Goal: Information Seeking & Learning: Learn about a topic

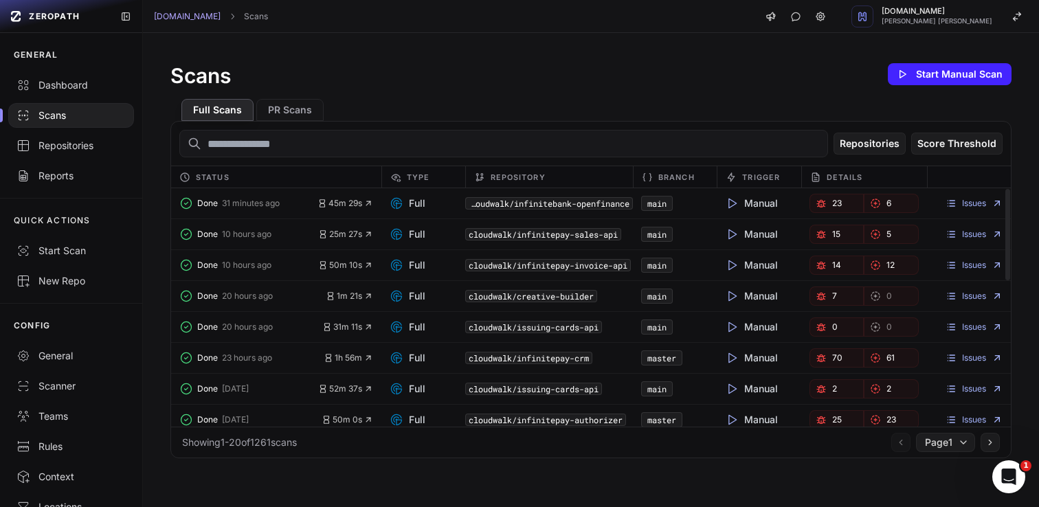
click at [664, 109] on div "Full Scans PR Scans" at bounding box center [590, 104] width 841 height 33
click at [529, 202] on code "cloudwalk/infinitebank-openfinance" at bounding box center [549, 203] width 168 height 12
click at [56, 142] on div "Repositories" at bounding box center [70, 146] width 109 height 14
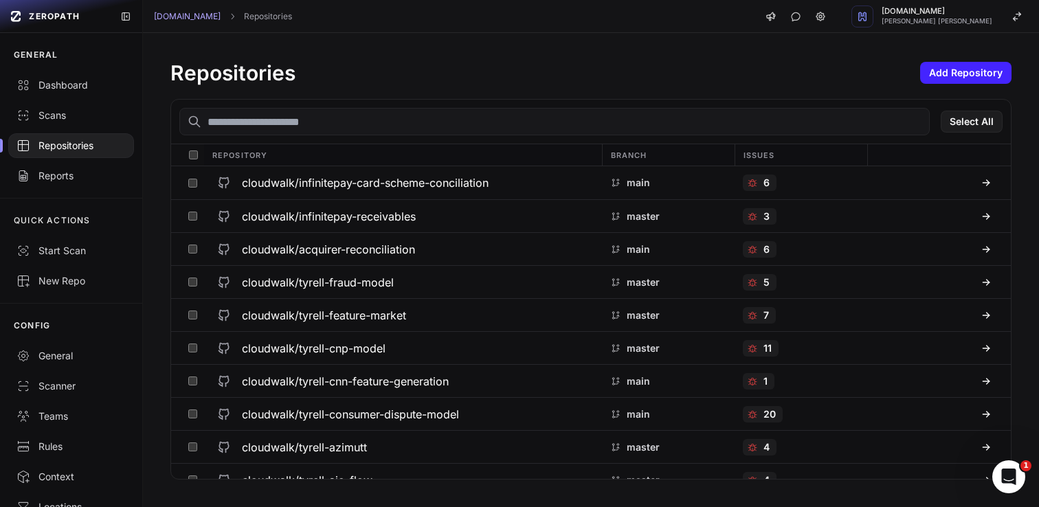
click at [359, 127] on input "text" at bounding box center [554, 121] width 750 height 27
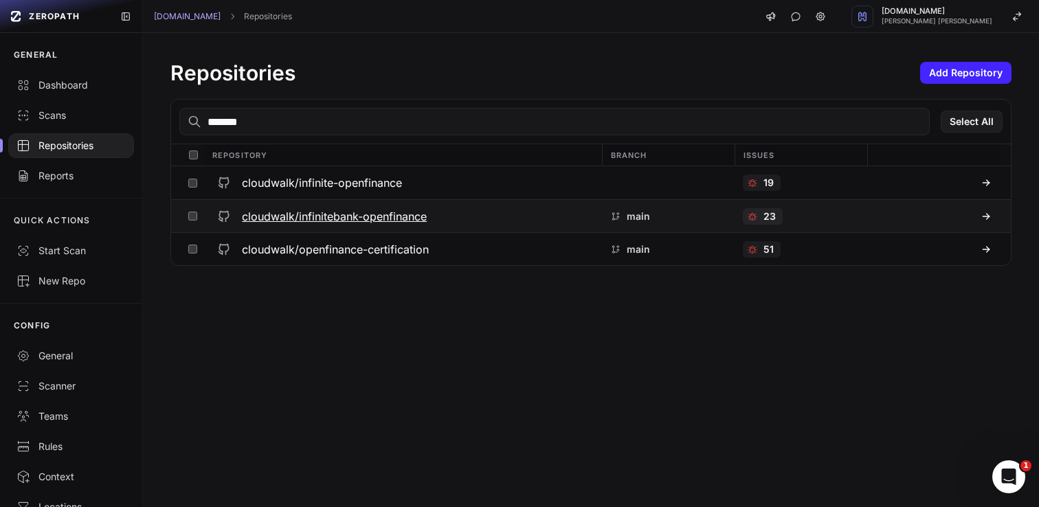
type input "*******"
click at [381, 207] on div "cloudwalk/infinitebank-openfinance" at bounding box center [402, 216] width 381 height 25
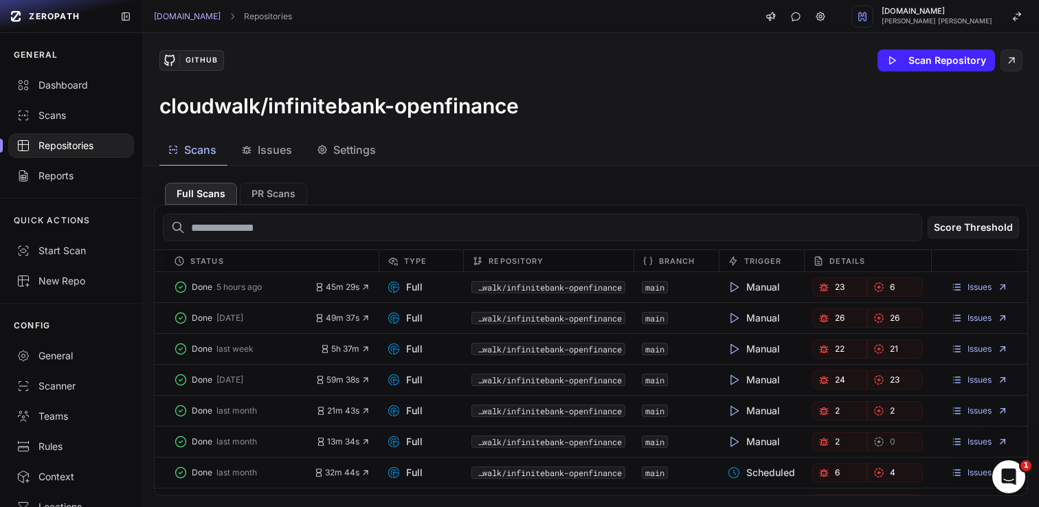
drag, startPoint x: 282, startPoint y: 153, endPoint x: 275, endPoint y: 159, distance: 9.3
click at [282, 153] on span "Issues" at bounding box center [275, 150] width 34 height 16
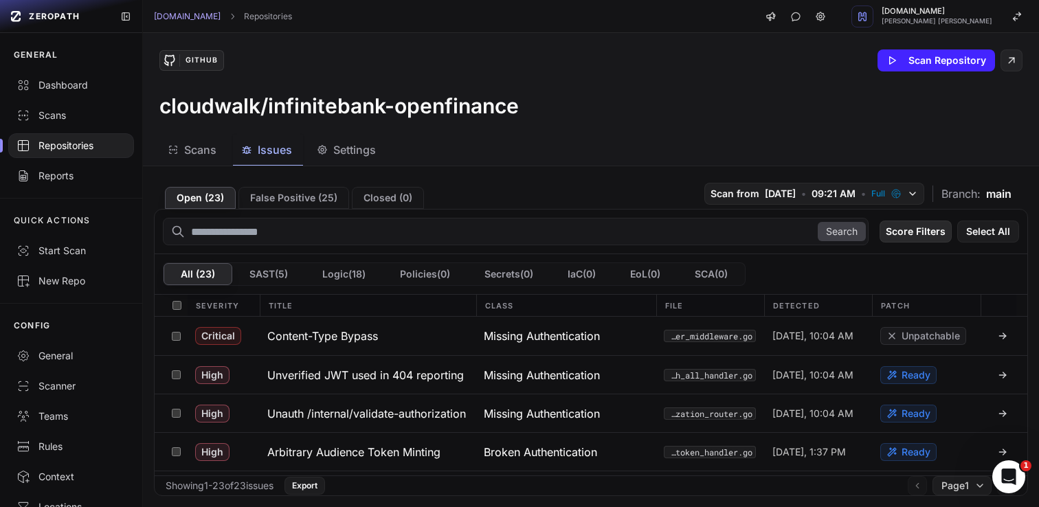
click at [919, 236] on button "Score Filters" at bounding box center [915, 232] width 72 height 22
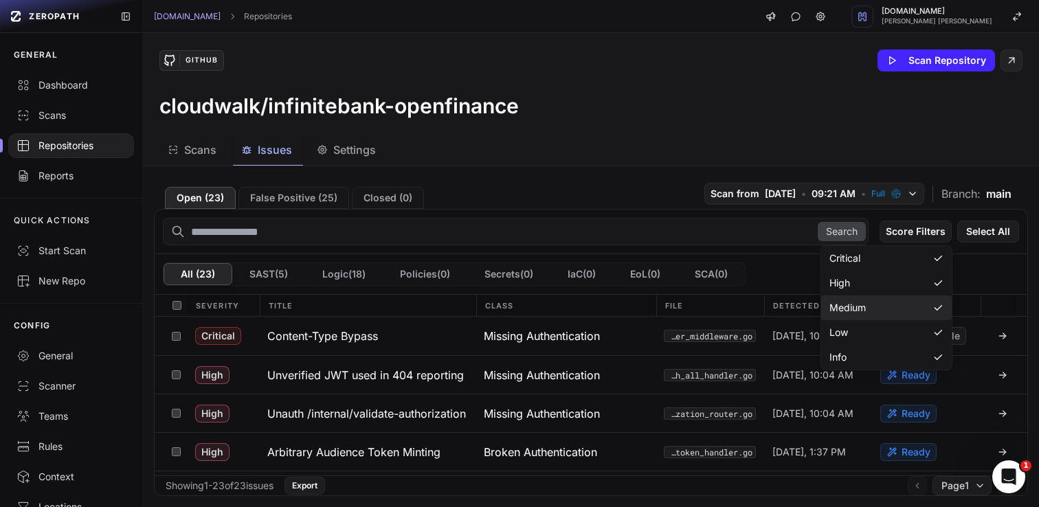
click at [858, 296] on div "Medium" at bounding box center [886, 307] width 131 height 25
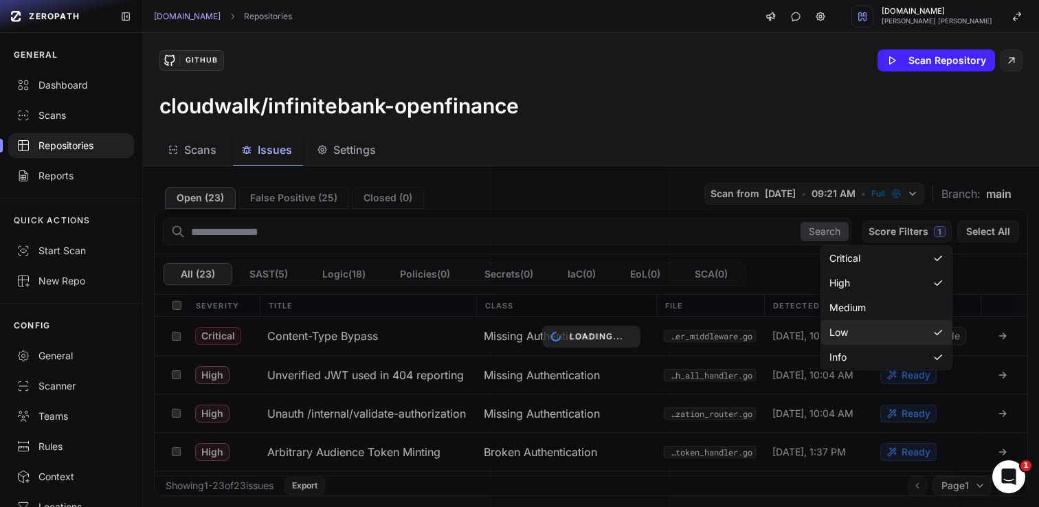
click at [858, 325] on div "Low" at bounding box center [886, 332] width 131 height 25
drag, startPoint x: 857, startPoint y: 356, endPoint x: 849, endPoint y: 352, distance: 8.9
click at [857, 356] on div "Info" at bounding box center [886, 357] width 131 height 25
click at [560, 135] on div "Scans Issues Settings" at bounding box center [574, 150] width 863 height 31
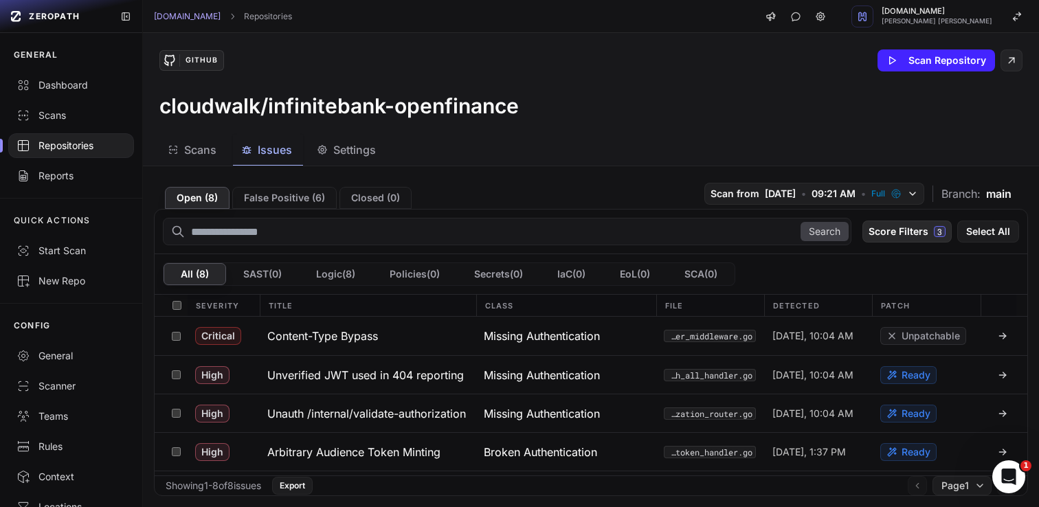
click at [915, 237] on button "Score Filters 3" at bounding box center [906, 232] width 89 height 22
click at [375, 416] on h3 "Unauth /internal/validate-authorization" at bounding box center [366, 413] width 199 height 16
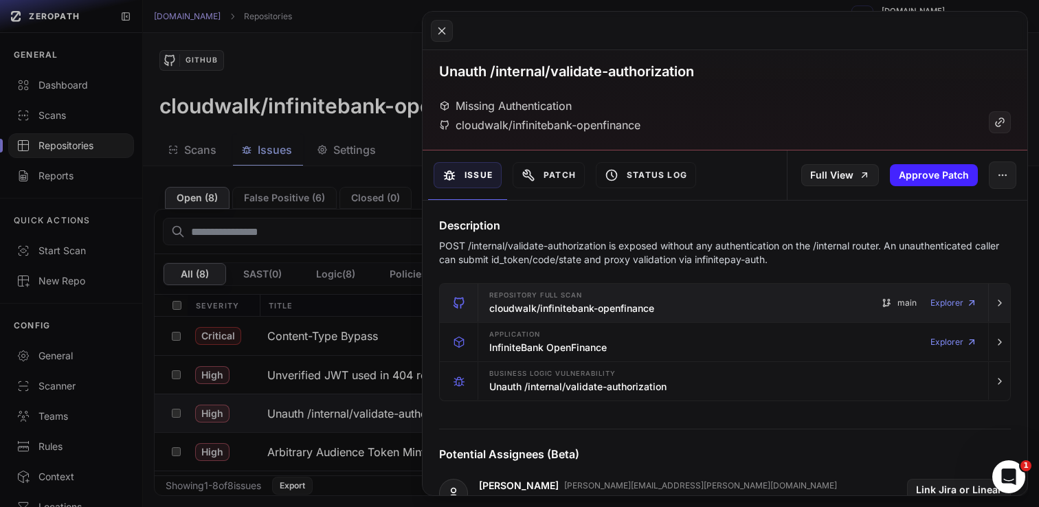
scroll to position [82, 0]
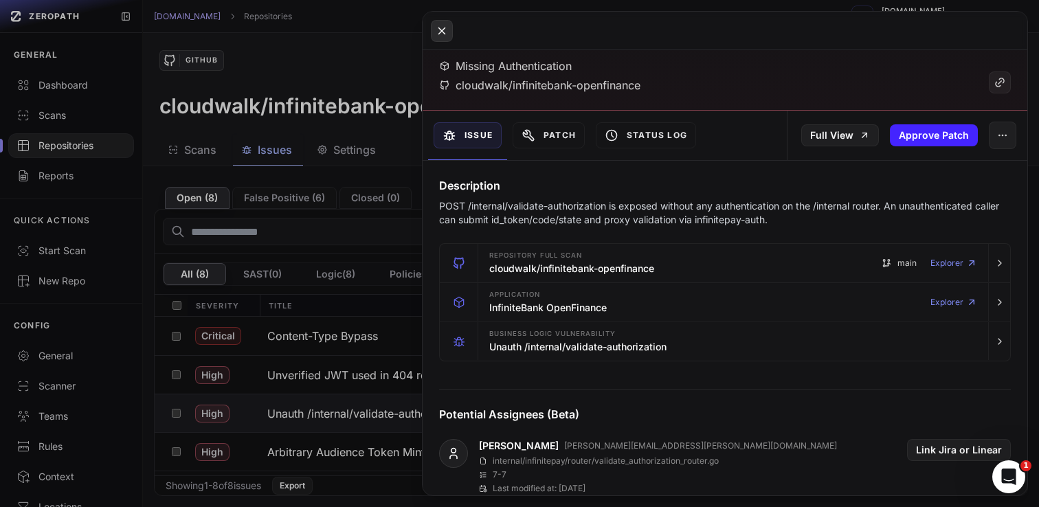
click at [445, 30] on icon at bounding box center [442, 31] width 12 height 16
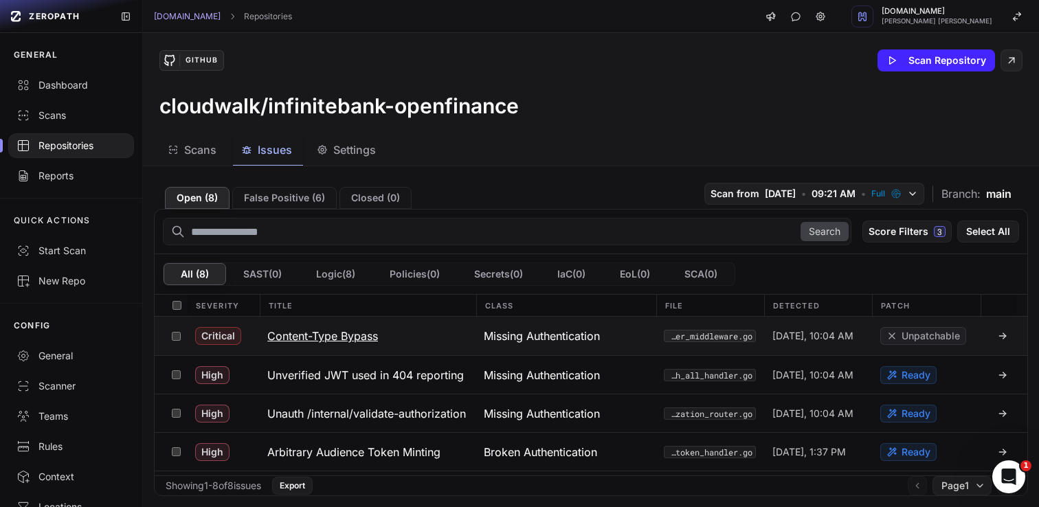
click at [363, 344] on button "Content-Type Bypass" at bounding box center [367, 336] width 216 height 38
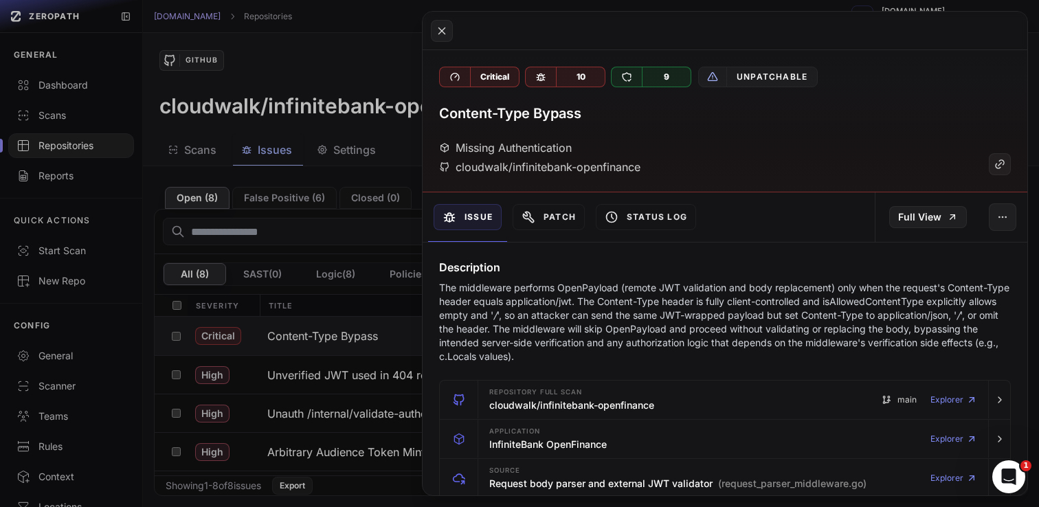
drag, startPoint x: 446, startPoint y: 29, endPoint x: 443, endPoint y: 90, distance: 61.2
click at [446, 30] on icon at bounding box center [442, 31] width 12 height 16
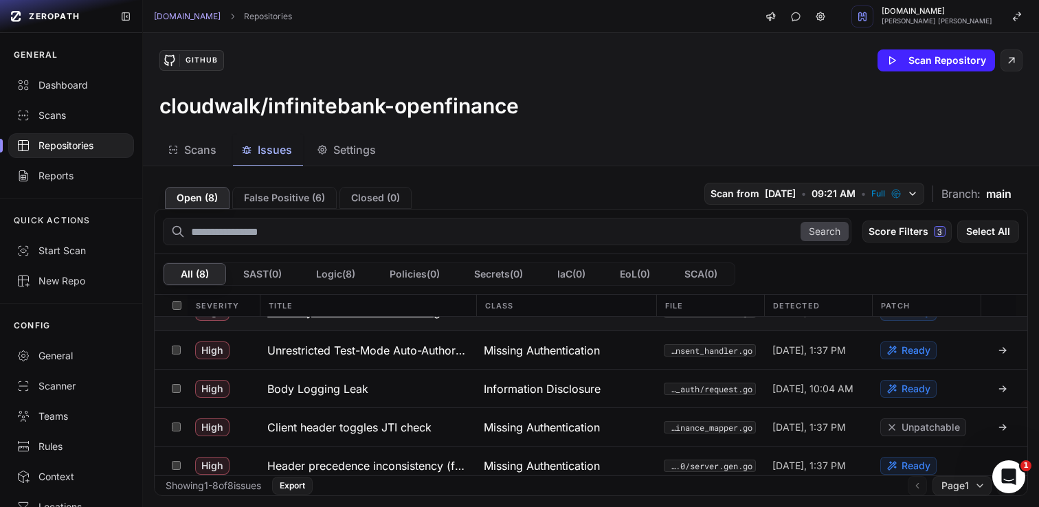
scroll to position [149, 0]
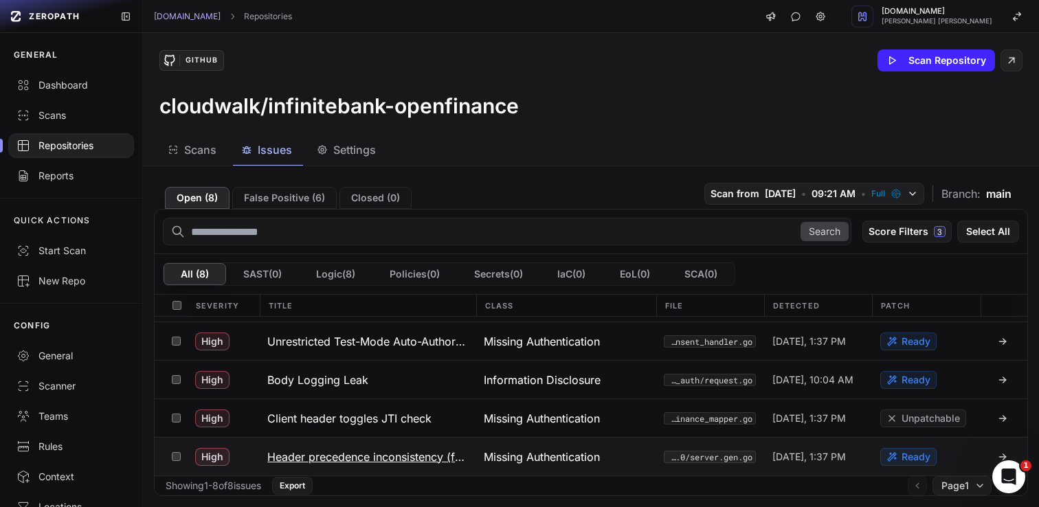
click at [399, 459] on h3 "Header precedence inconsistency (first vs last)" at bounding box center [367, 457] width 200 height 16
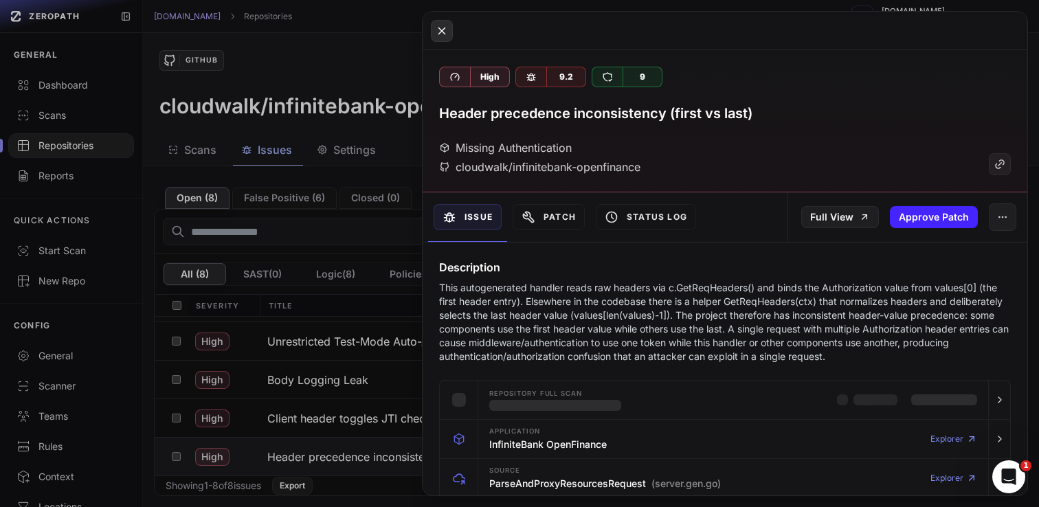
click at [440, 21] on button at bounding box center [442, 31] width 22 height 22
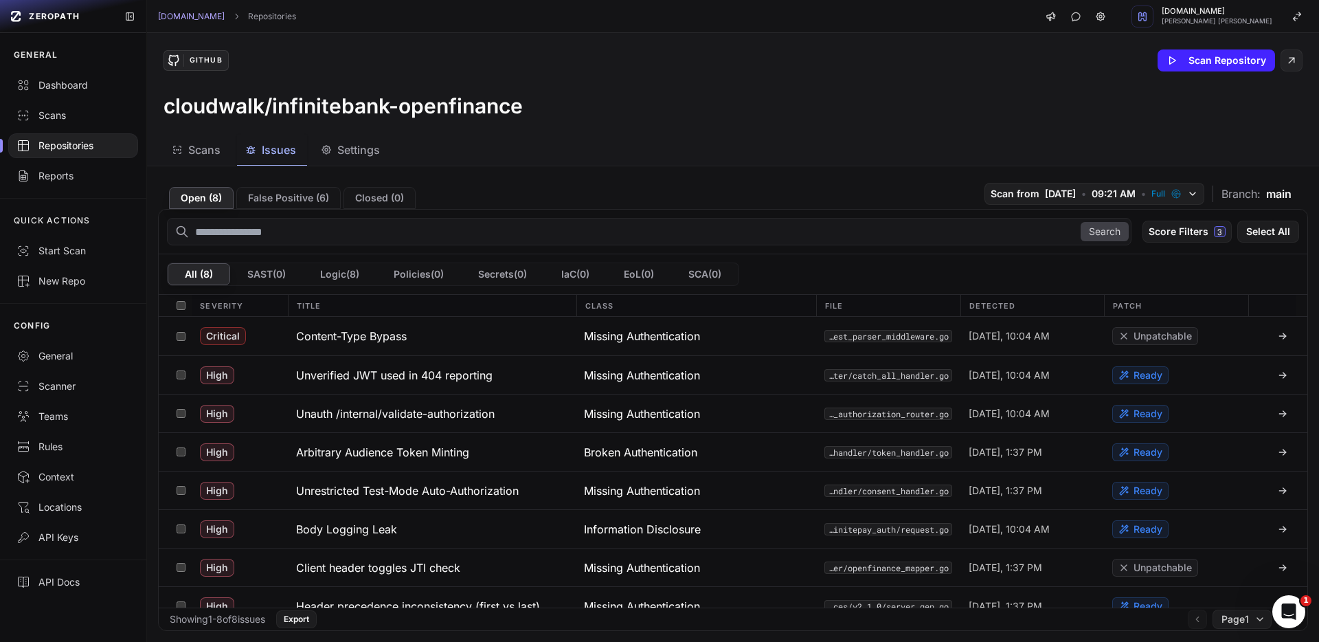
click at [677, 120] on div "GitHub Scan Repository cloudwalk/infinitebank-openfinance" at bounding box center [733, 84] width 1172 height 102
click at [214, 155] on span "Scans" at bounding box center [204, 150] width 32 height 16
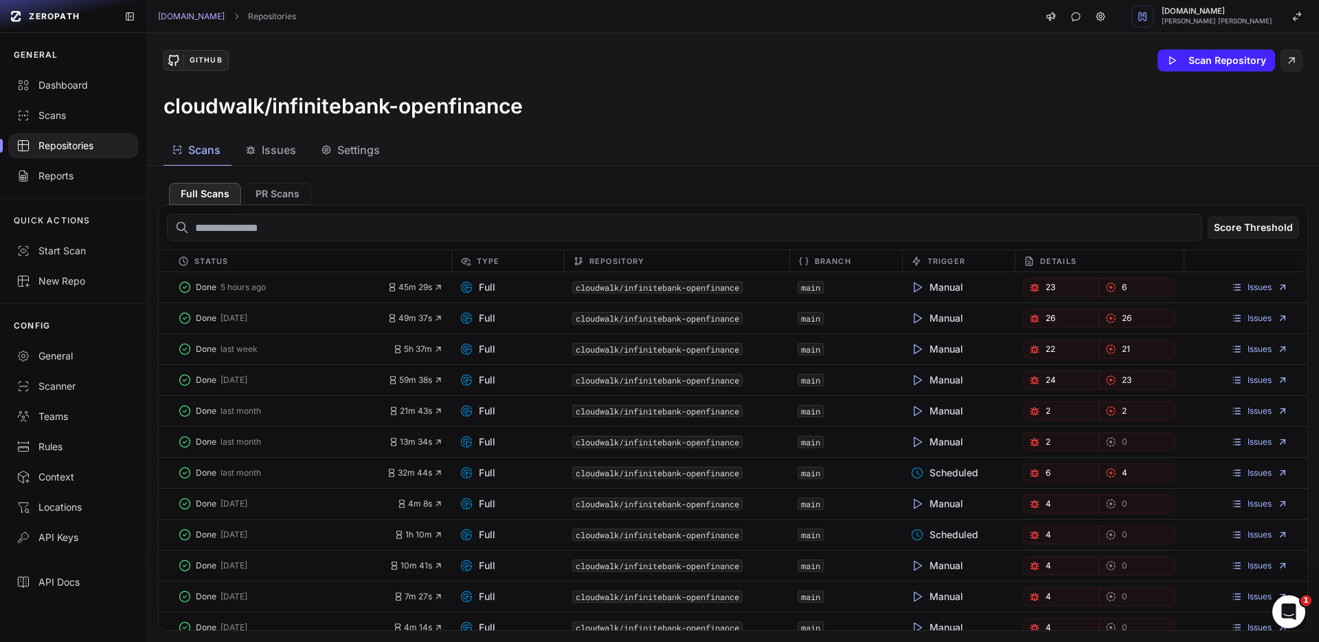
click at [277, 149] on span "Issues" at bounding box center [279, 150] width 34 height 16
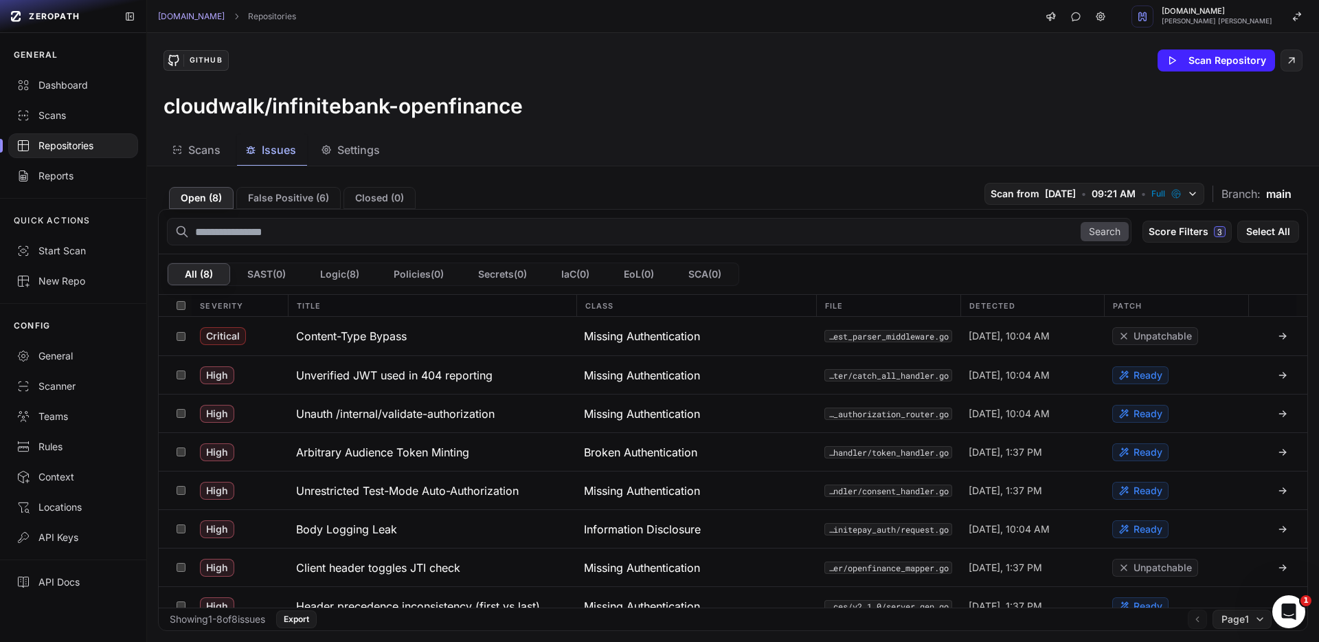
click at [1038, 306] on div "Detected" at bounding box center [1033, 305] width 144 height 21
click at [1038, 234] on button "Score Filters 3" at bounding box center [1187, 232] width 89 height 22
click at [947, 269] on div "All ( 8 ) SAST ( 0 ) Logic ( 8 ) Policies ( 0 ) Secrets ( 0 ) IaC ( 0 ) EoL ( 0…" at bounding box center [733, 274] width 1149 height 41
click at [381, 330] on h3 "Content-Type Bypass" at bounding box center [351, 336] width 111 height 16
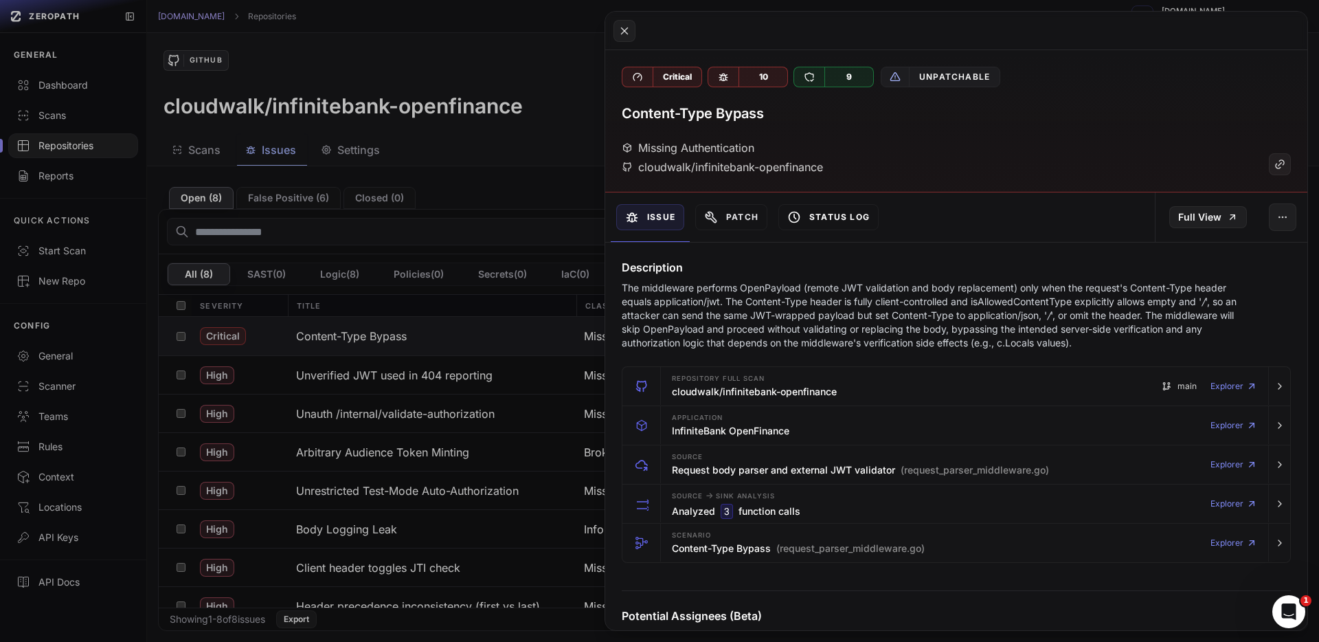
scroll to position [10, 0]
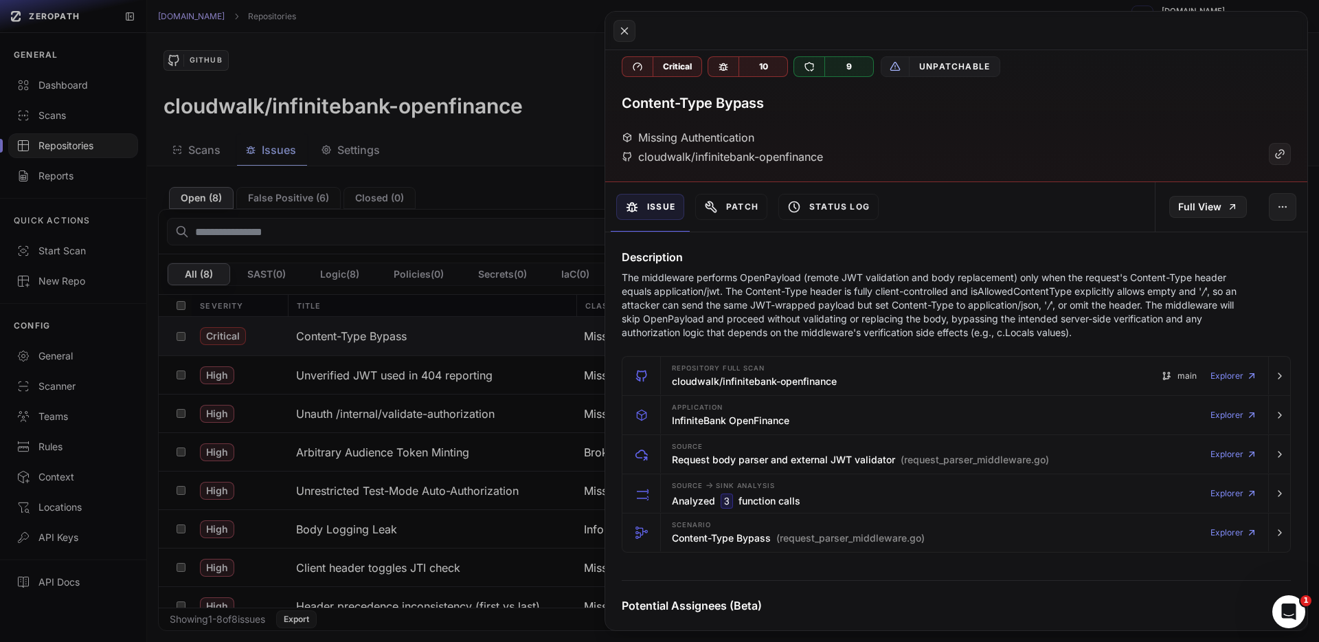
click at [725, 99] on h3 "Content-Type Bypass" at bounding box center [693, 102] width 142 height 19
drag, startPoint x: 725, startPoint y: 99, endPoint x: 735, endPoint y: 105, distance: 12.0
click at [724, 99] on h3 "Content-Type Bypass" at bounding box center [693, 102] width 142 height 19
copy div "Content-Type Bypass"
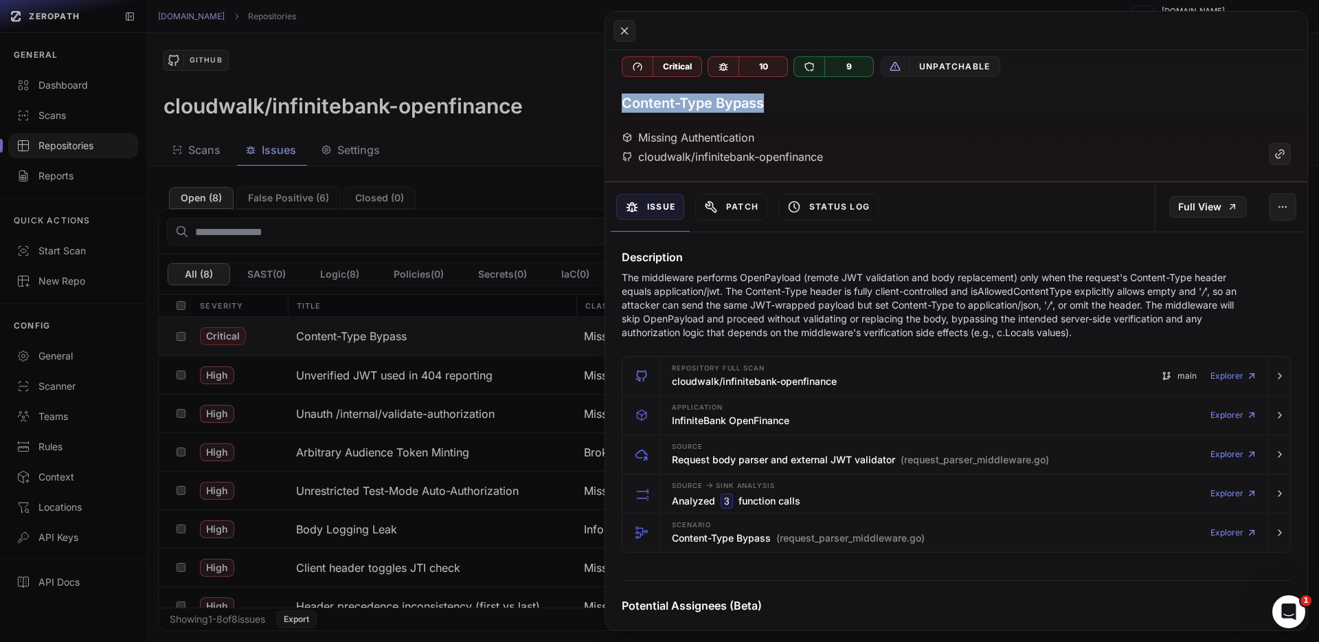
click at [841, 306] on p "The middleware performs OpenPayload (remote JWT validation and body replacement…" at bounding box center [930, 305] width 616 height 69
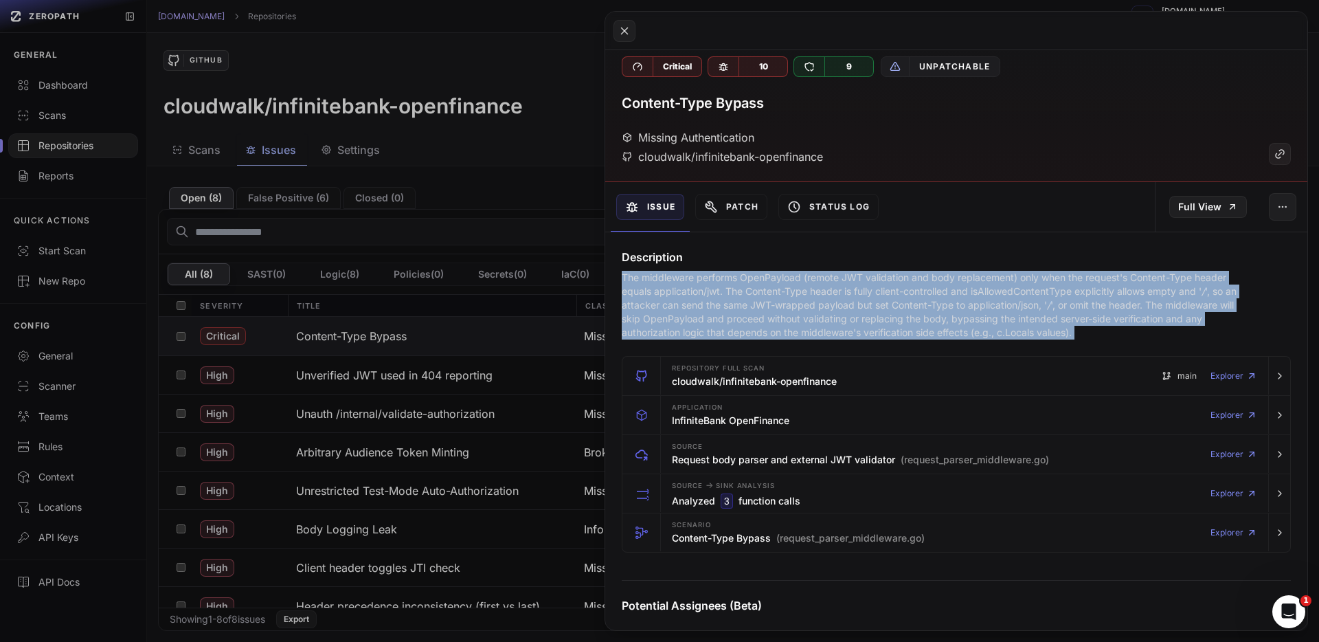
click at [841, 306] on p "The middleware performs OpenPayload (remote JWT validation and body replacement…" at bounding box center [930, 305] width 616 height 69
copy div "The middleware performs OpenPayload (remote JWT validation and body replacement…"
click at [1038, 210] on link "Full View" at bounding box center [1208, 207] width 78 height 22
click at [629, 28] on icon at bounding box center [624, 31] width 12 height 16
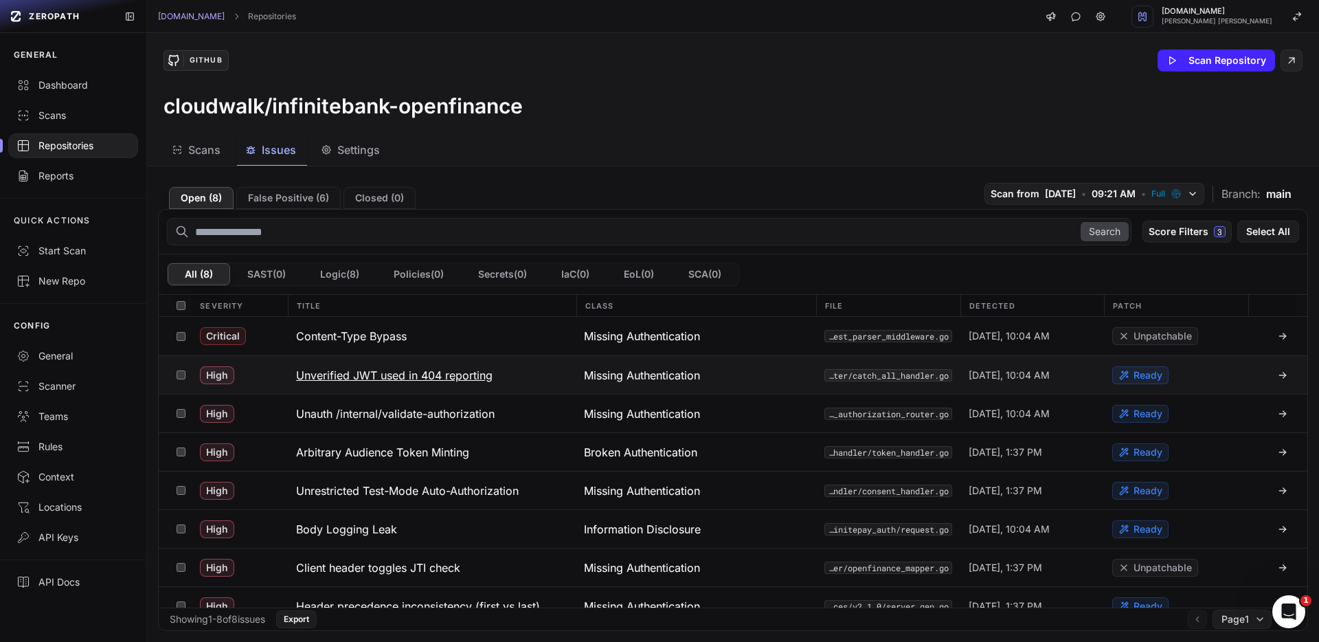
click at [447, 377] on h3 "Unverified JWT used in 404 reporting" at bounding box center [394, 375] width 197 height 16
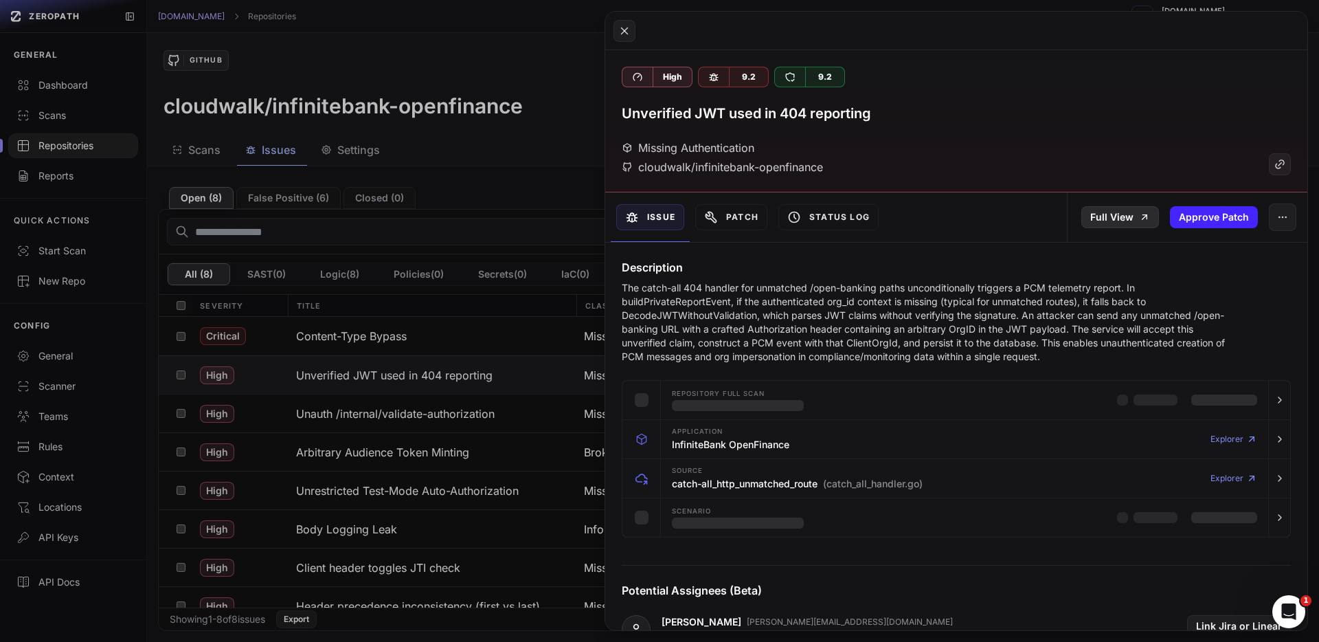
click at [1038, 219] on link "Full View" at bounding box center [1120, 217] width 78 height 22
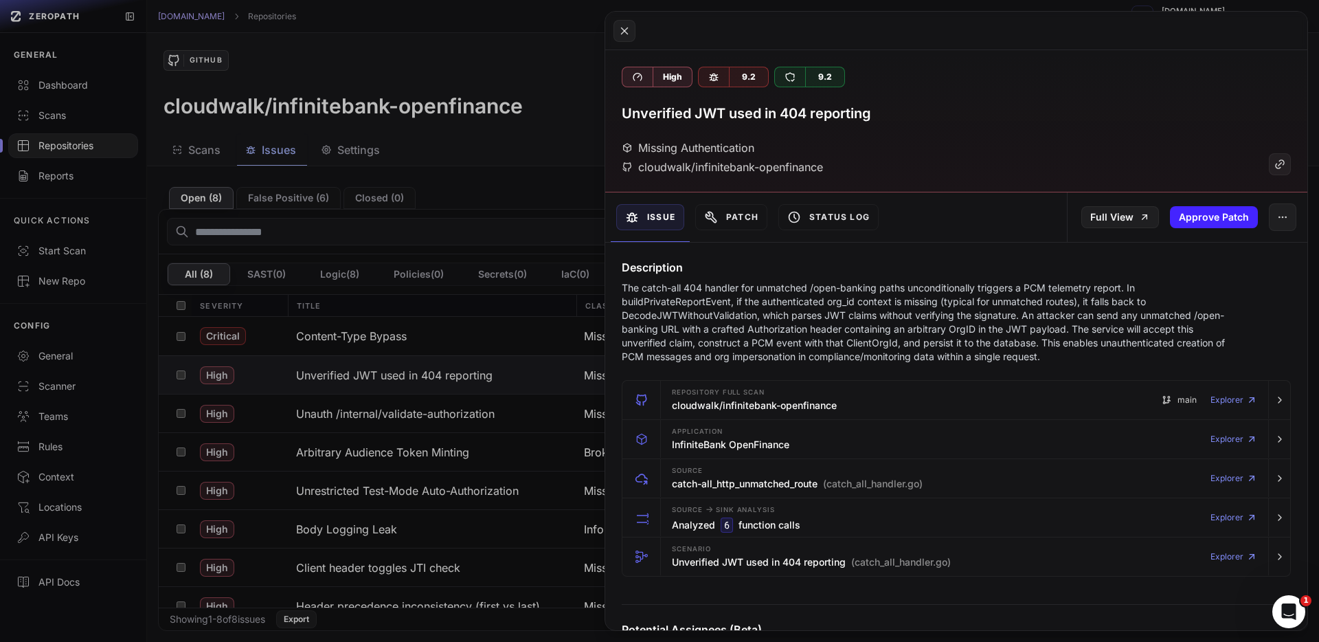
click at [519, 352] on button at bounding box center [659, 321] width 1319 height 642
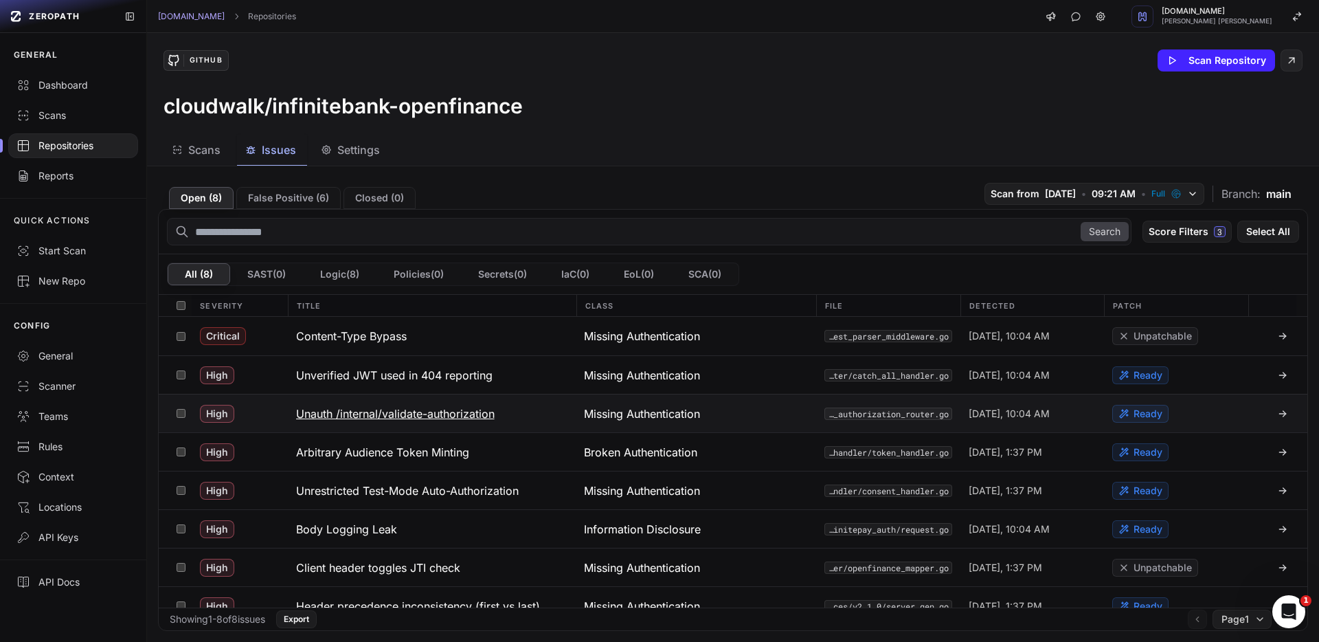
click at [428, 410] on h3 "Unauth /internal/validate-authorization" at bounding box center [395, 413] width 199 height 16
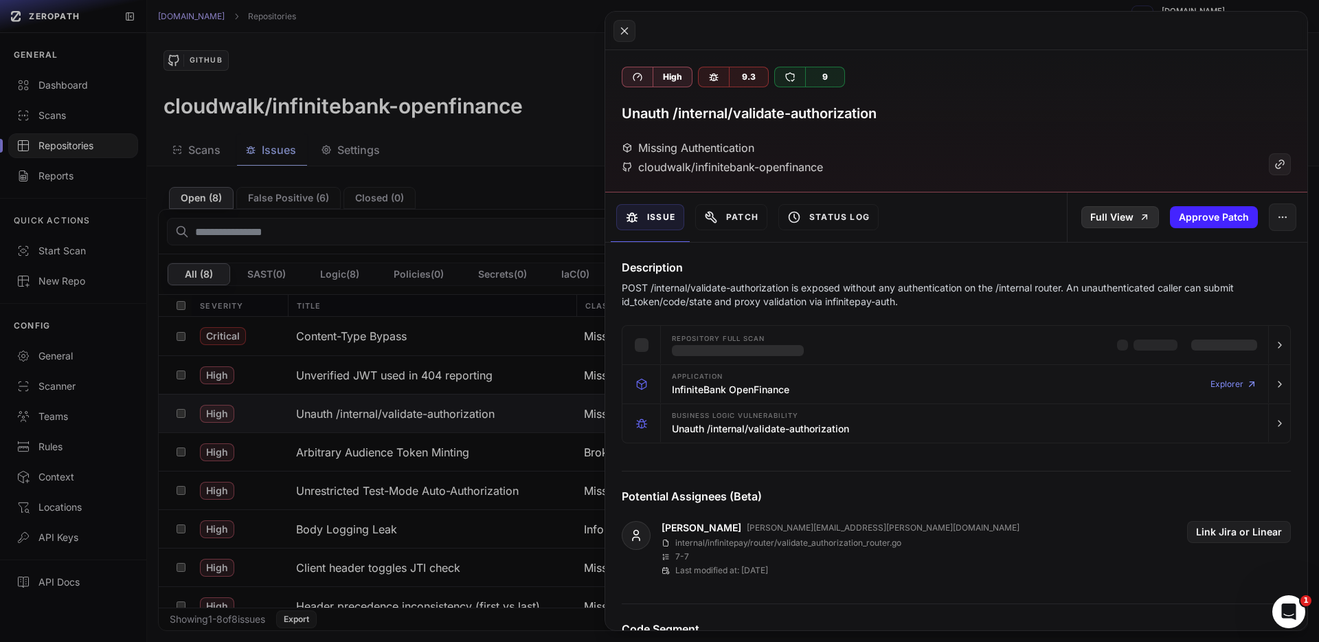
click at [1038, 214] on link "Full View" at bounding box center [1120, 217] width 78 height 22
click at [456, 352] on button at bounding box center [659, 321] width 1319 height 642
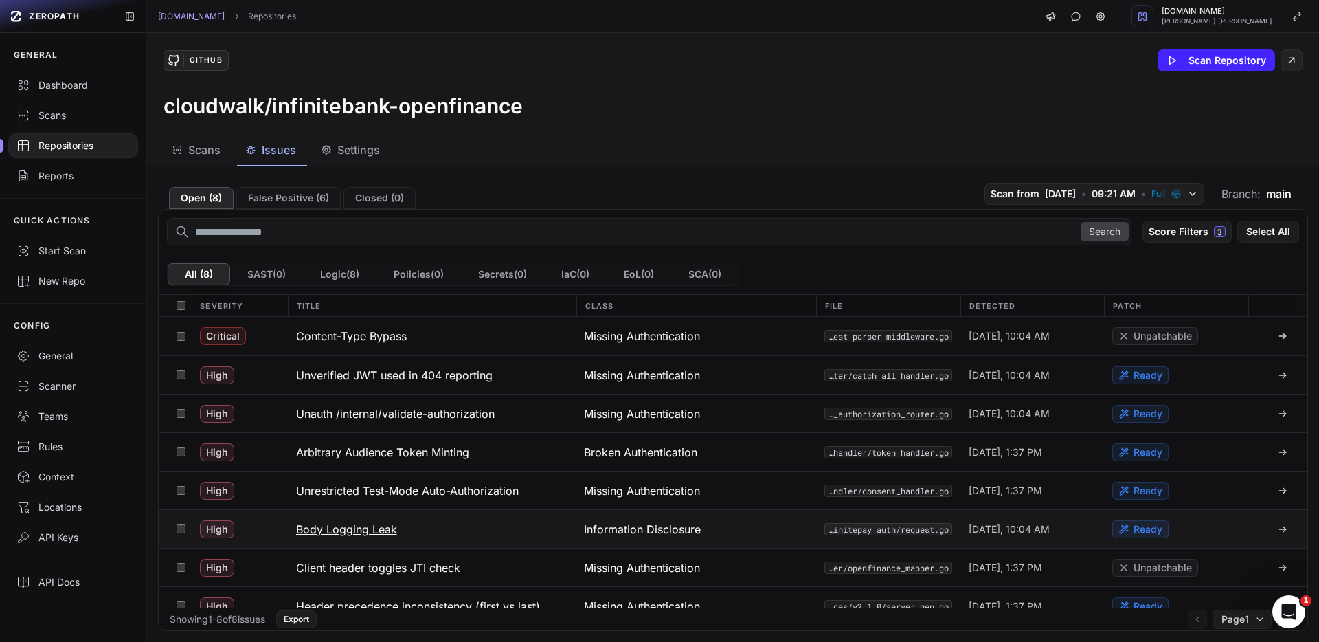
click at [350, 506] on h3 "Body Logging Leak" at bounding box center [346, 529] width 101 height 16
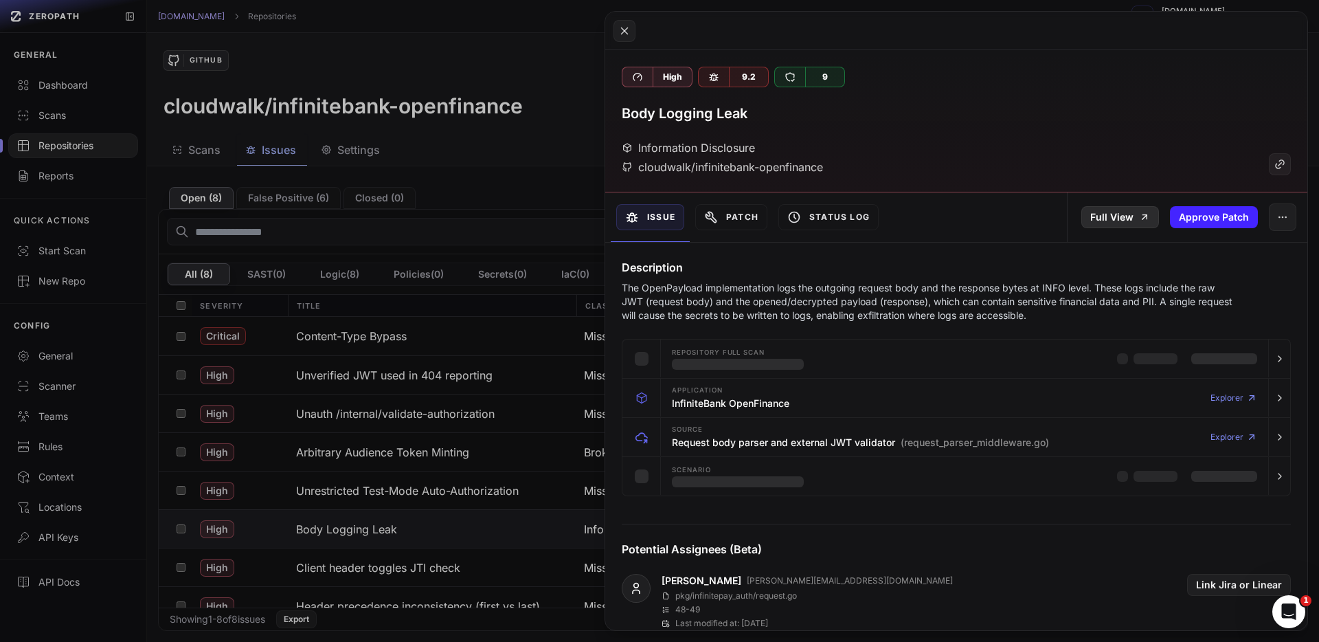
click at [1038, 221] on link "Full View" at bounding box center [1120, 217] width 78 height 22
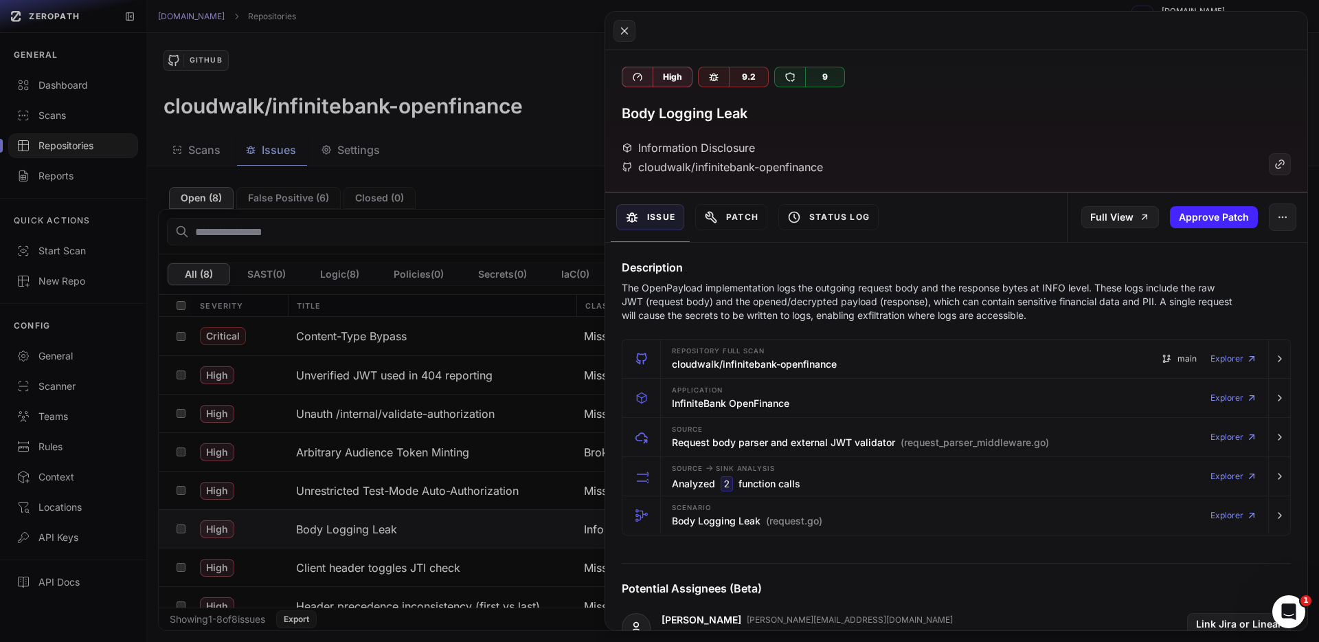
click at [705, 117] on h3 "Body Logging Leak" at bounding box center [685, 113] width 126 height 19
click at [861, 295] on p "The OpenPayload implementation logs the outgoing request body and the response …" at bounding box center [930, 301] width 616 height 41
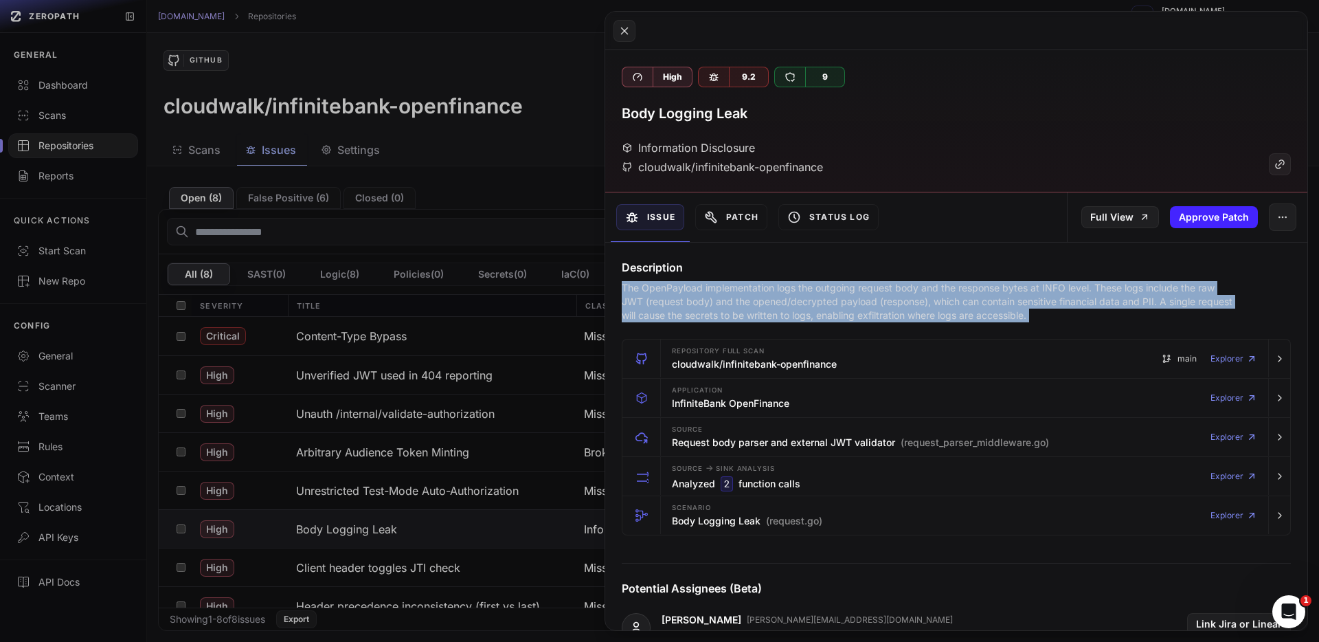
click at [861, 295] on html "ZEROPATH GENERAL Dashboard Scans Repositories Reports QUICK ACTIONS Start Scan …" at bounding box center [659, 321] width 1319 height 642
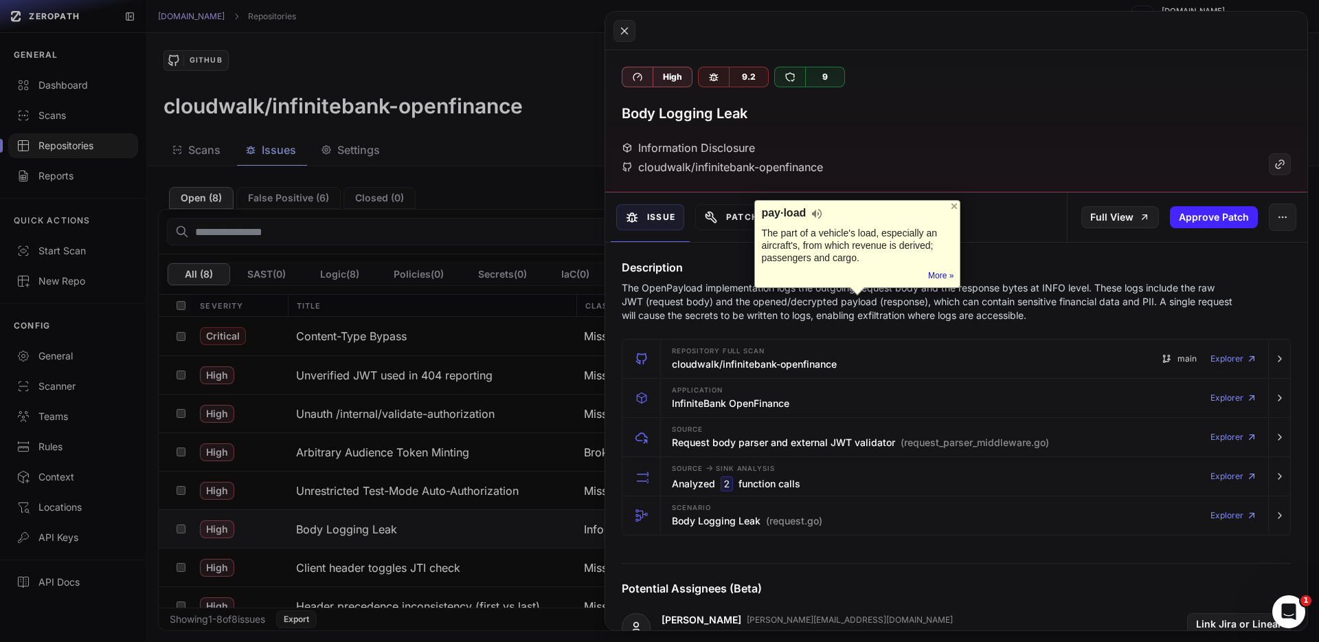
drag, startPoint x: 861, startPoint y: 295, endPoint x: 586, endPoint y: 329, distance: 277.0
click at [860, 295] on div at bounding box center [857, 291] width 16 height 8
click at [684, 298] on p "The OpenPayload implementation logs the outgoing request body and the response …" at bounding box center [930, 301] width 616 height 41
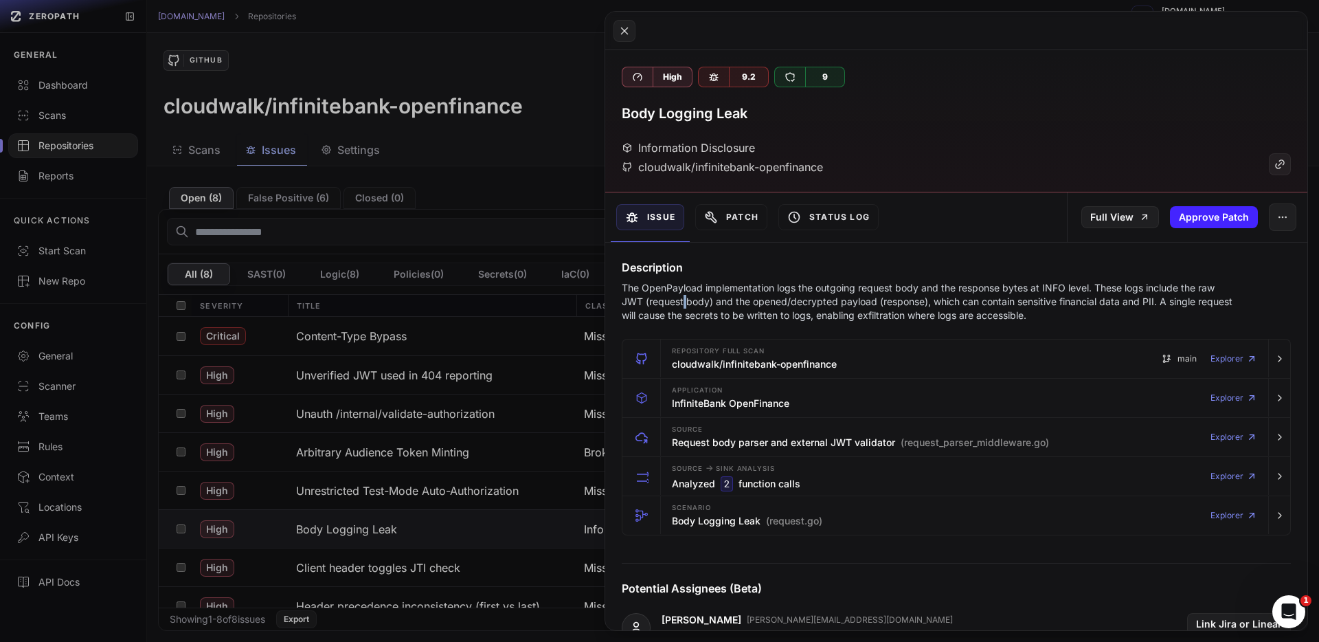
click at [684, 298] on p "The OpenPayload implementation logs the outgoing request body and the response …" at bounding box center [930, 301] width 616 height 41
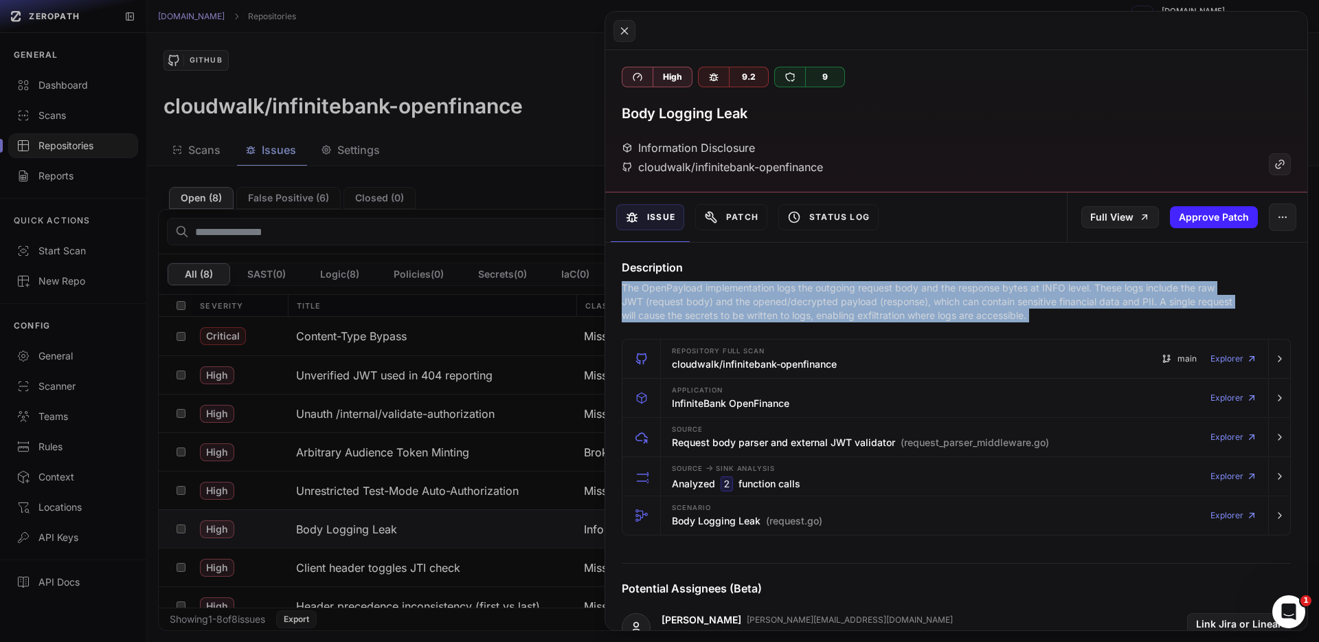
click at [684, 298] on p "The OpenPayload implementation logs the outgoing request body and the response …" at bounding box center [930, 301] width 616 height 41
copy div "The OpenPayload implementation logs the outgoing request body and the response …"
click at [1038, 218] on link "Full View" at bounding box center [1120, 217] width 78 height 22
click at [617, 24] on button at bounding box center [625, 31] width 22 height 22
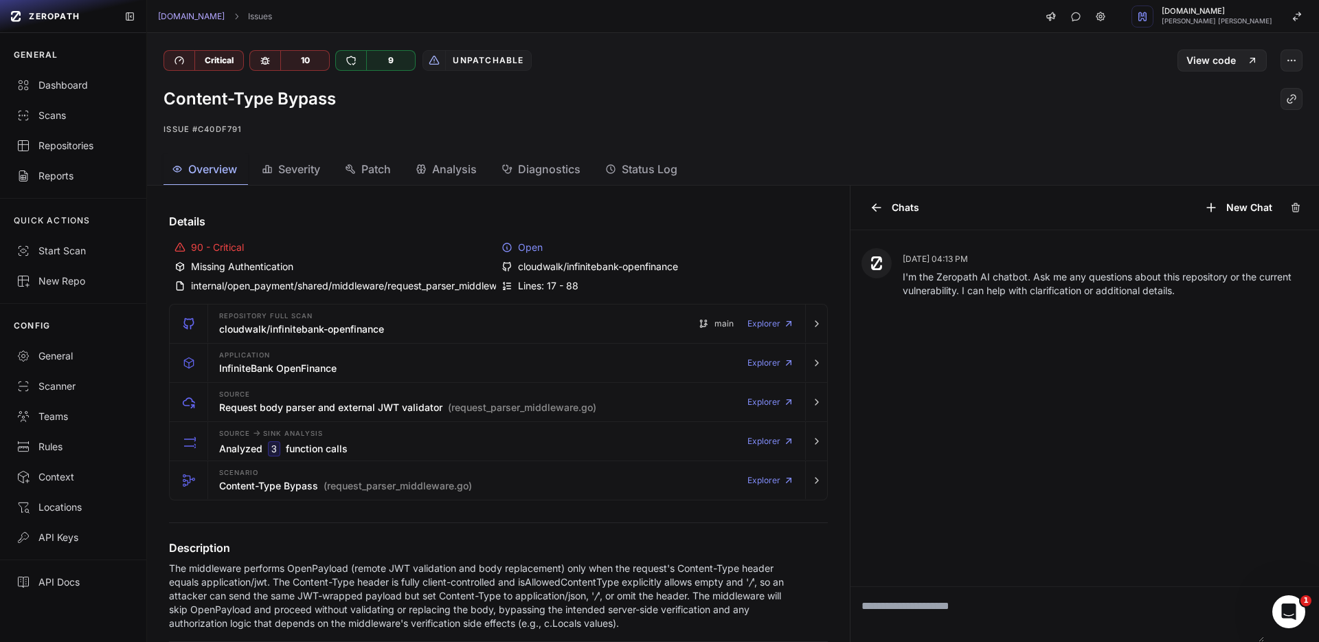
click at [471, 284] on div "internal/open_payment/shared/middleware/request_parser_middleware.go" at bounding box center [335, 286] width 321 height 14
click at [472, 284] on div "internal/open_payment/shared/middleware/request_parser_middleware.go" at bounding box center [335, 286] width 321 height 14
drag, startPoint x: 600, startPoint y: 286, endPoint x: 223, endPoint y: 287, distance: 376.5
click at [223, 287] on div "90 - Critical Open Missing Authentication cloudwalk/infinitebank-openfinance in…" at bounding box center [498, 266] width 659 height 63
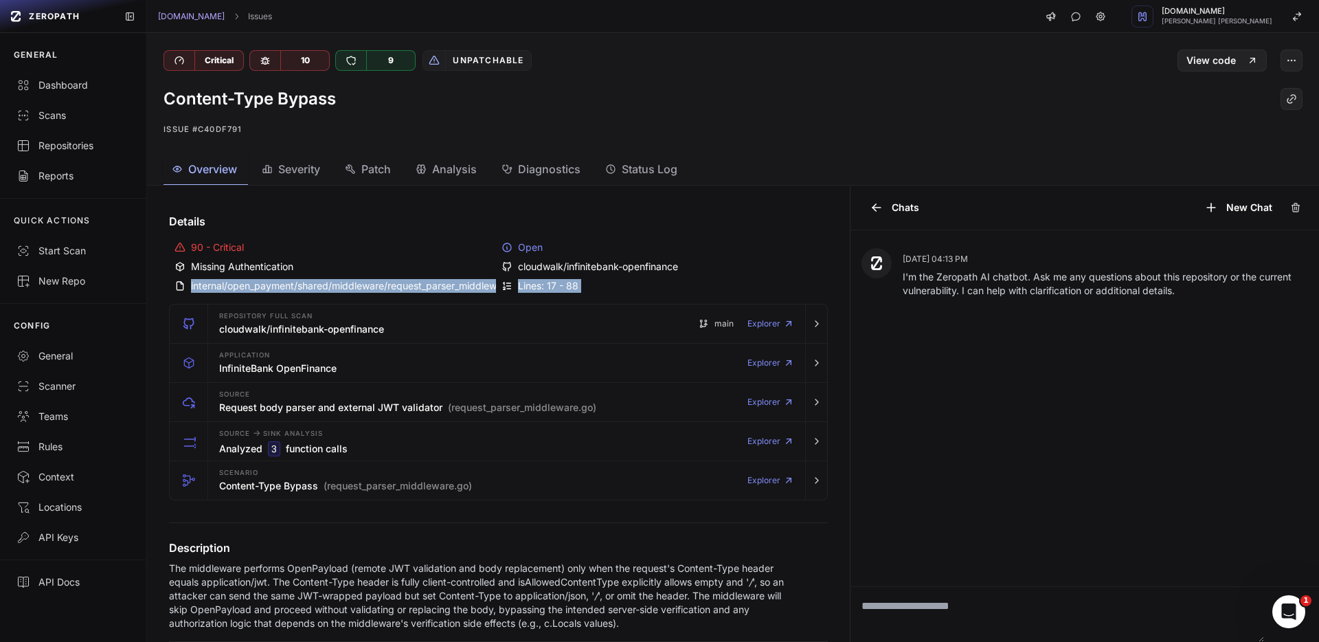
copy div "internal/open_payment/shared/middleware/request_parser_middleware.go Lines: 17 …"
click at [379, 247] on div "90 - Critical" at bounding box center [335, 247] width 321 height 14
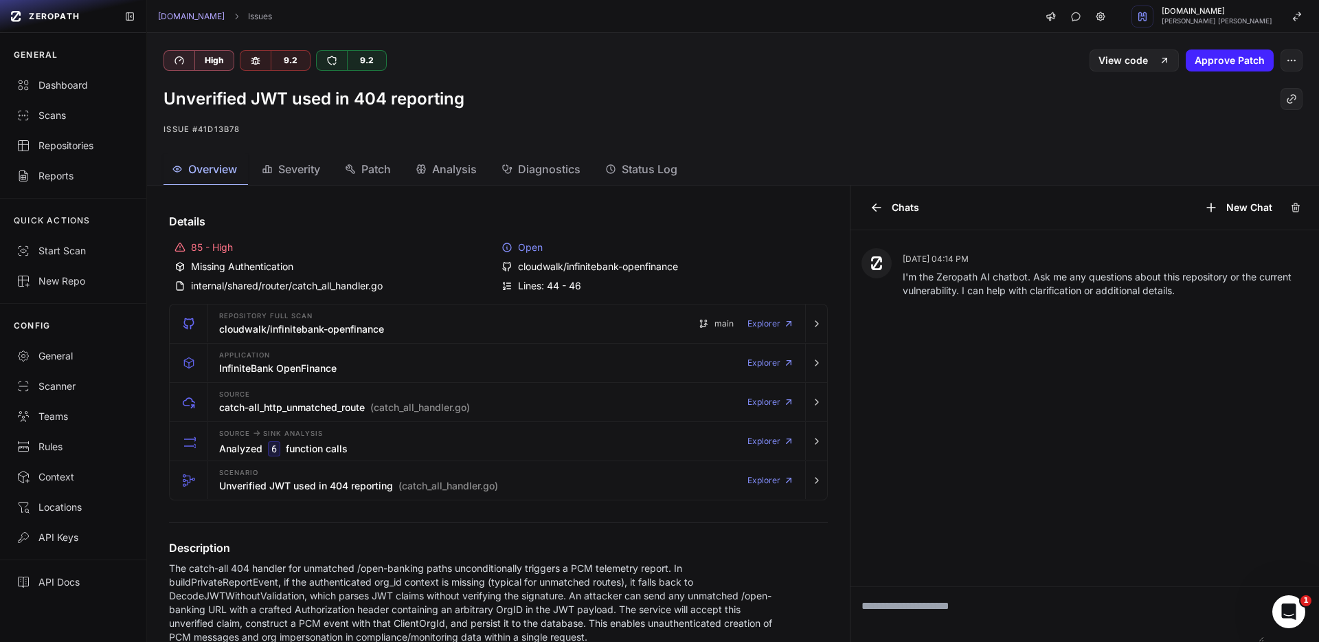
click at [235, 100] on h1 "Unverified JWT used in 404 reporting" at bounding box center [314, 99] width 301 height 22
click at [235, 99] on h1 "Unverified JWT used in 404 reporting" at bounding box center [314, 99] width 301 height 22
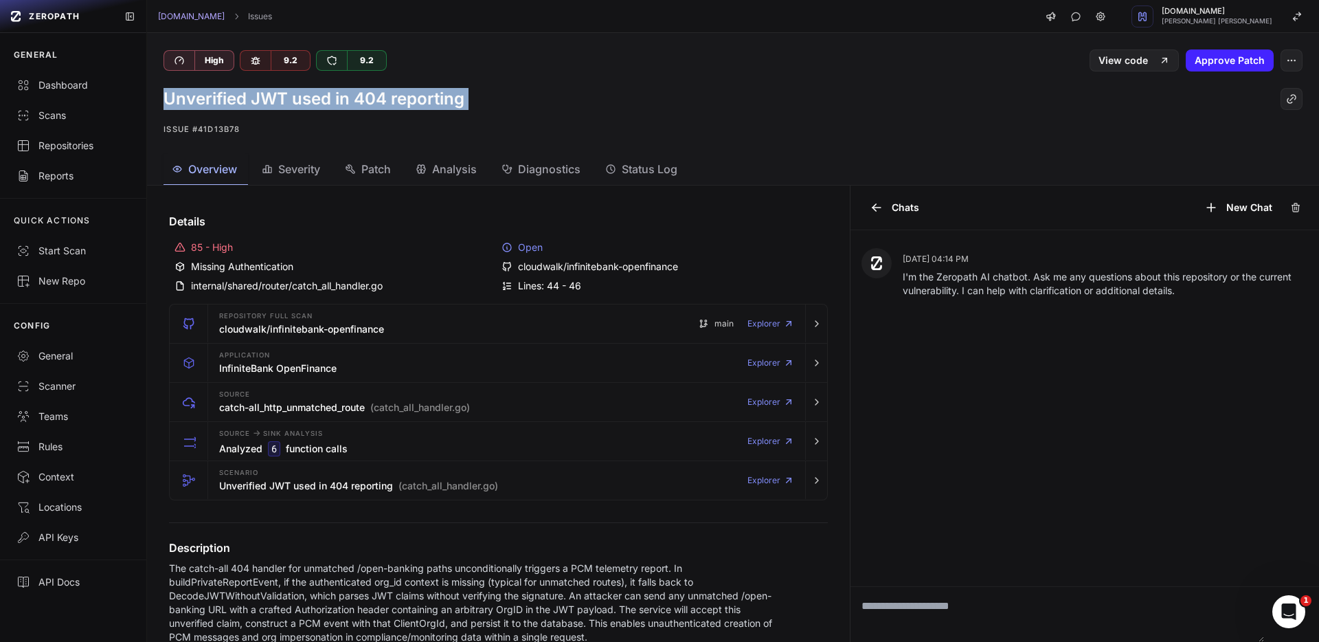
drag, startPoint x: 235, startPoint y: 99, endPoint x: 201, endPoint y: 109, distance: 35.9
click at [234, 100] on h1 "Unverified JWT used in 404 reporting" at bounding box center [314, 99] width 301 height 22
copy div "Unverified JWT used in 404 reporting"
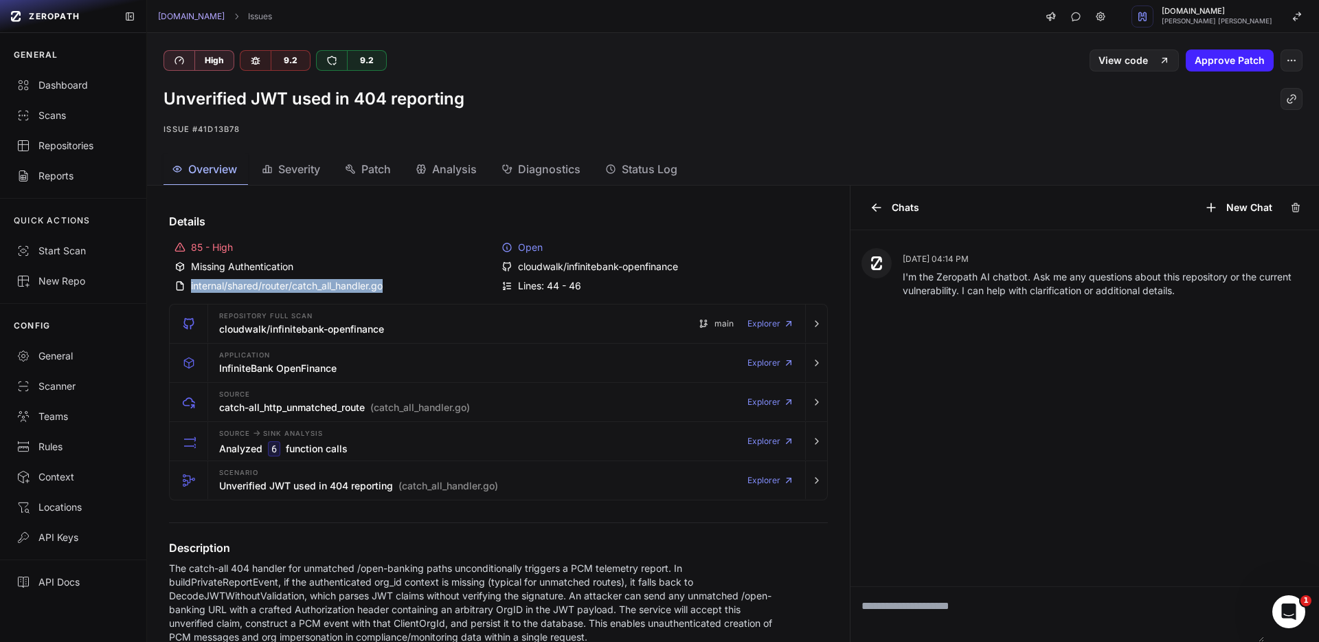
drag, startPoint x: 603, startPoint y: 289, endPoint x: 52, endPoint y: 300, distance: 550.5
click at [188, 287] on div "85 - High Open Missing Authentication cloudwalk/infinitebank-openfinance intern…" at bounding box center [498, 266] width 659 height 63
copy div "internal/shared/router/catch_all_handler.go"
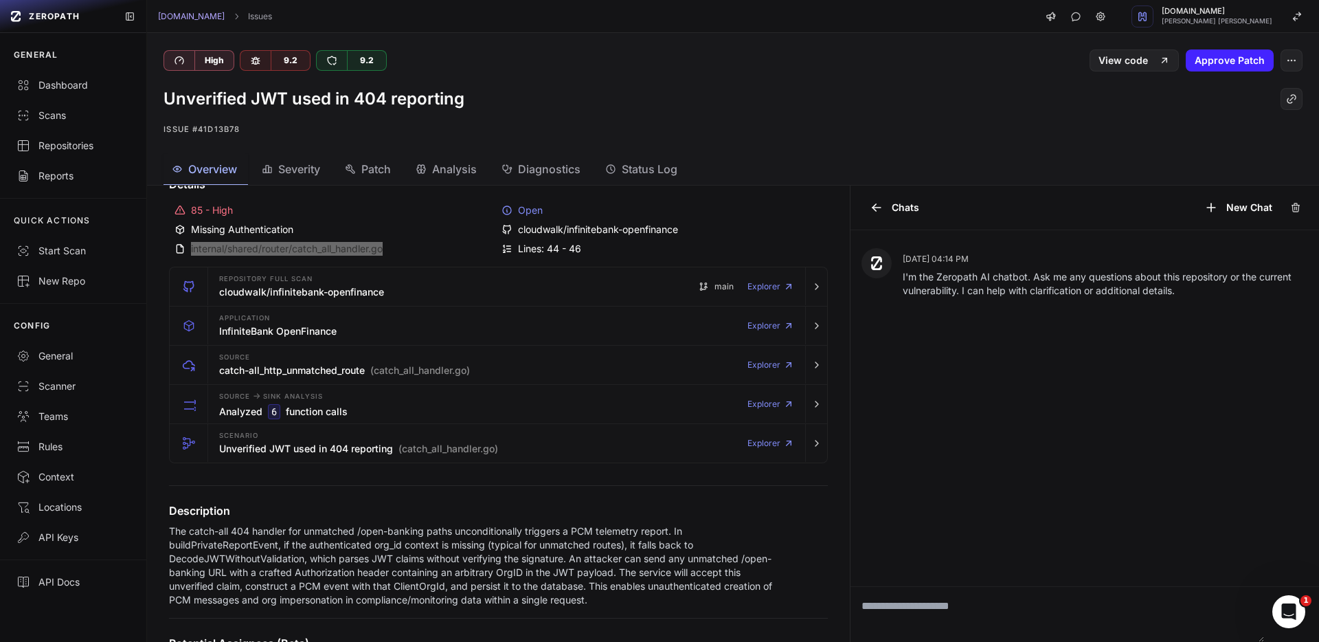
scroll to position [50, 0]
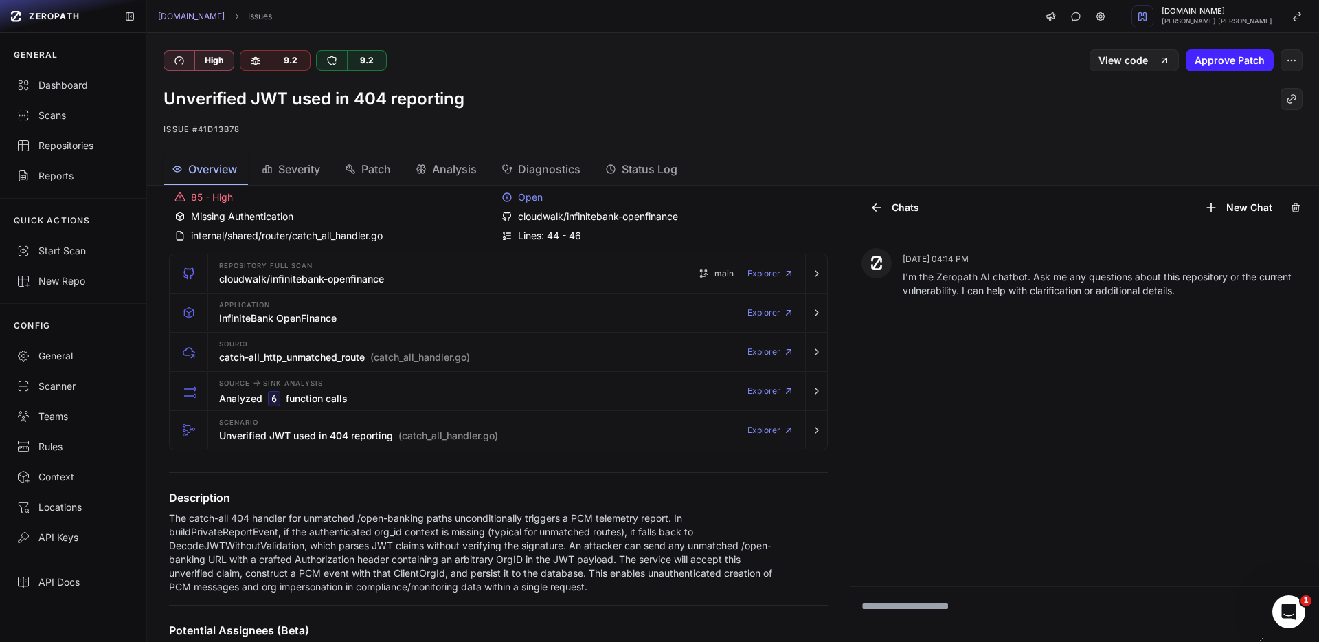
click at [444, 547] on p "The catch-all 404 handler for unmatched /open-banking paths unconditionally tri…" at bounding box center [477, 552] width 616 height 82
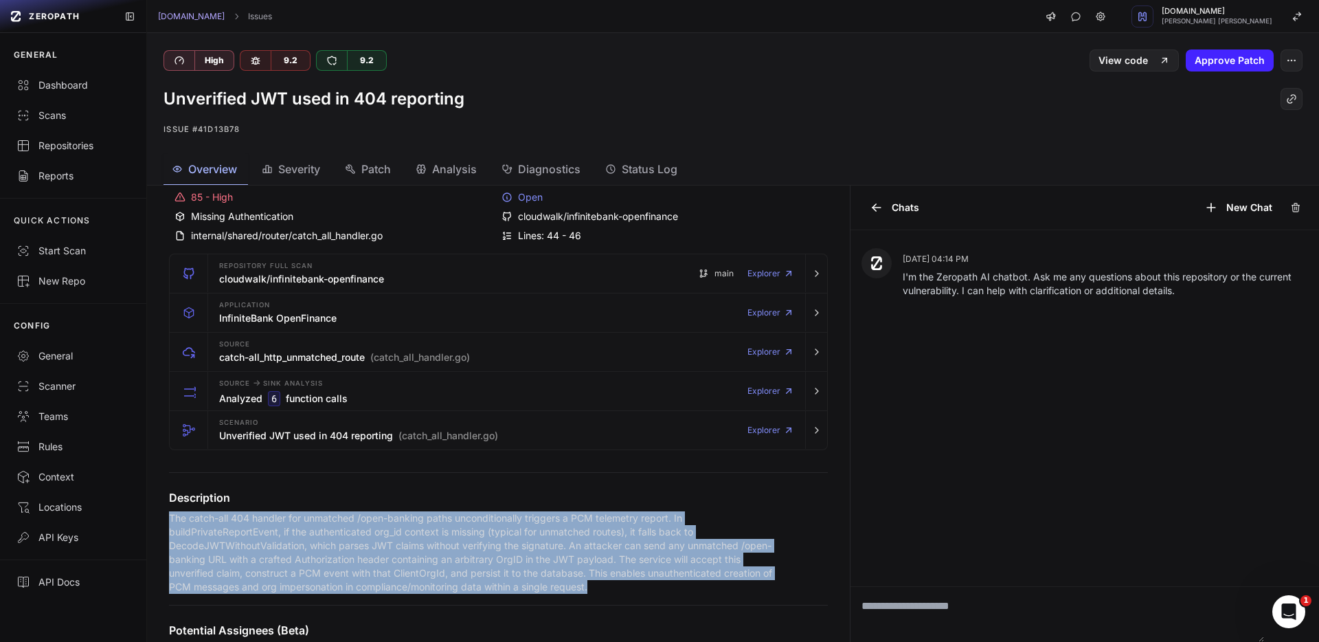
click at [444, 547] on p "The catch-all 404 handler for unmatched /open-banking paths unconditionally tri…" at bounding box center [477, 552] width 616 height 82
copy div "The catch-all 404 handler for unmatched /open-banking paths unconditionally tri…"
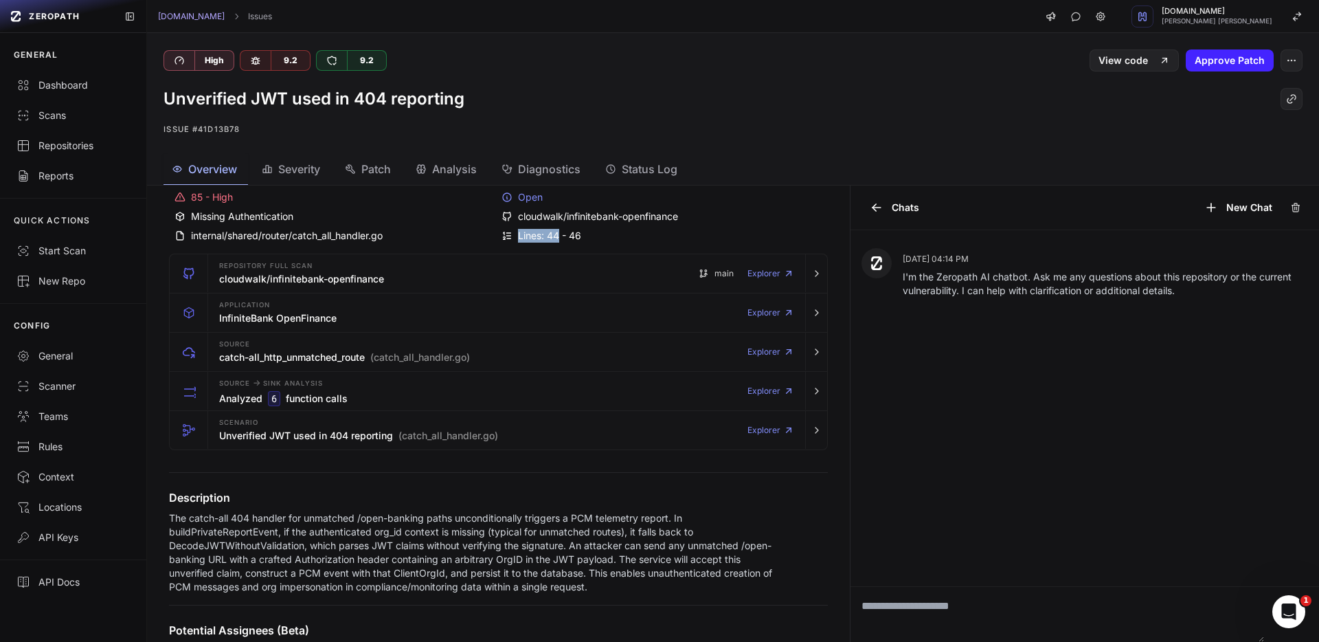
drag, startPoint x: 590, startPoint y: 236, endPoint x: 596, endPoint y: 234, distance: 7.0
click at [562, 232] on div "Lines: 44 - 46" at bounding box center [662, 236] width 321 height 14
drag, startPoint x: 596, startPoint y: 234, endPoint x: 261, endPoint y: 232, distance: 334.6
click at [267, 231] on div "85 - High Open Missing Authentication cloudwalk/infinitebank-openfinance intern…" at bounding box center [498, 216] width 659 height 63
drag, startPoint x: 192, startPoint y: 236, endPoint x: 595, endPoint y: 241, distance: 403.3
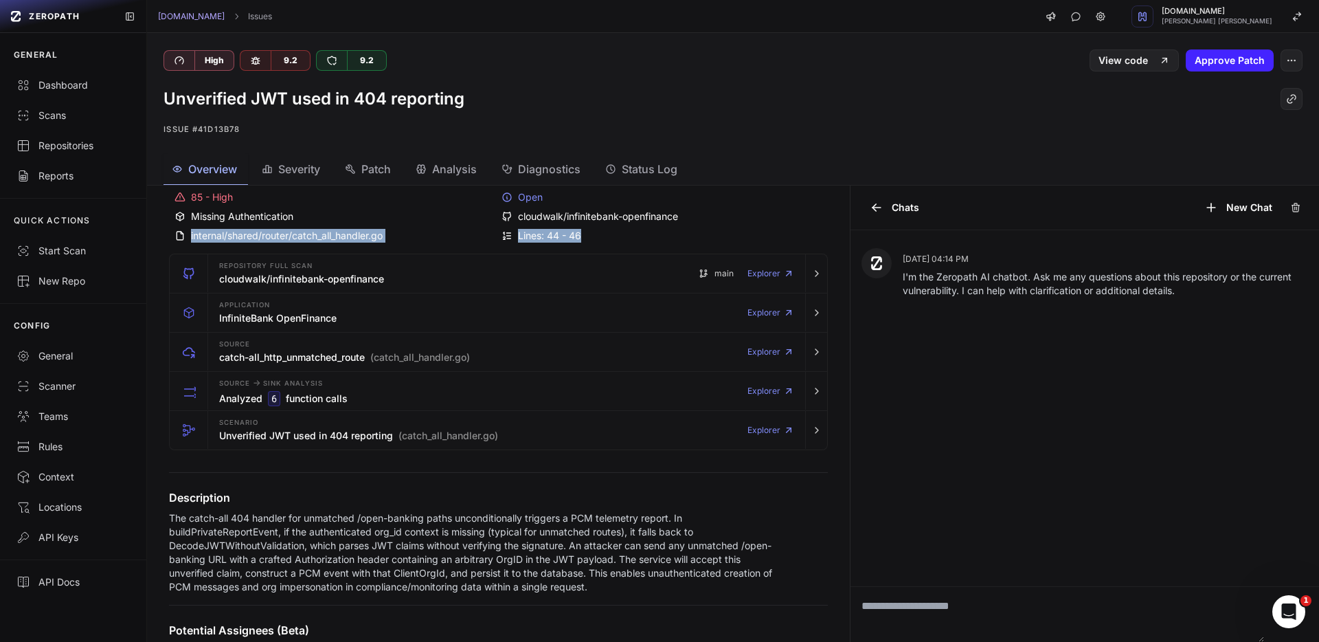
click at [595, 241] on div "85 - High Open Missing Authentication cloudwalk/infinitebank-openfinance intern…" at bounding box center [498, 216] width 659 height 63
copy div "internal/shared/router/catch_all_handler.go Lines: 44 - 46"
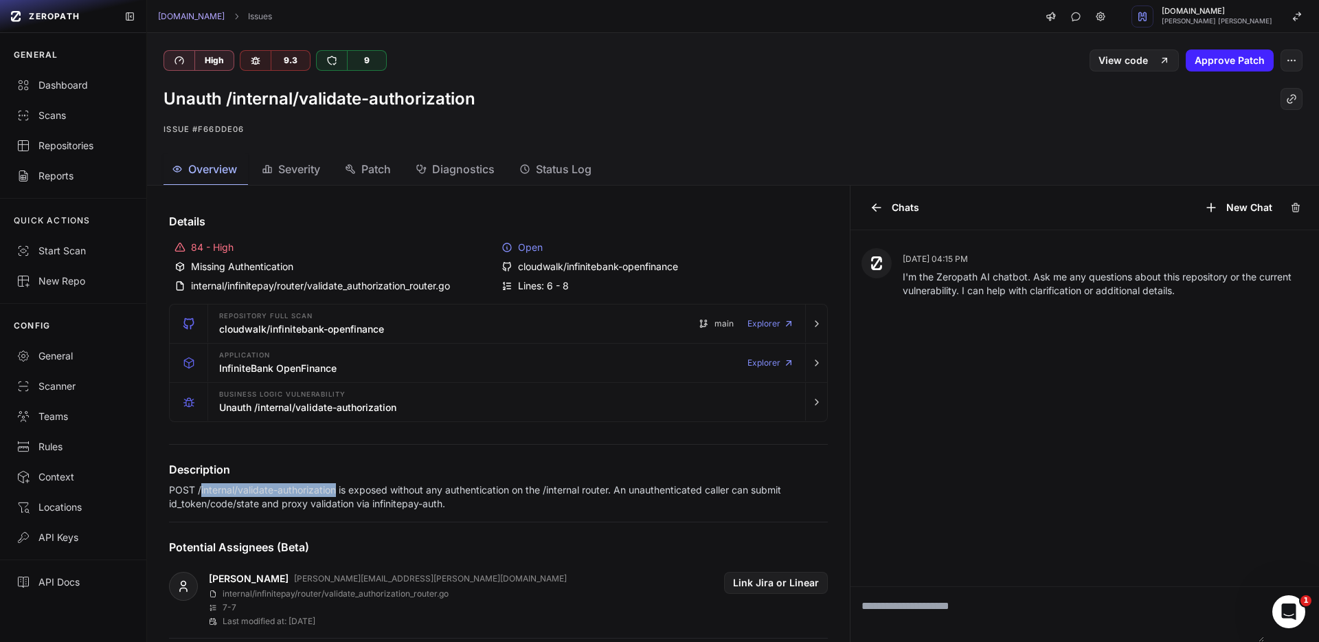
drag, startPoint x: 337, startPoint y: 489, endPoint x: 200, endPoint y: 496, distance: 137.6
click at [200, 496] on p "POST /internal/validate-authorization is exposed without any authentication on …" at bounding box center [477, 496] width 616 height 27
copy p "internal/validate-authorization"
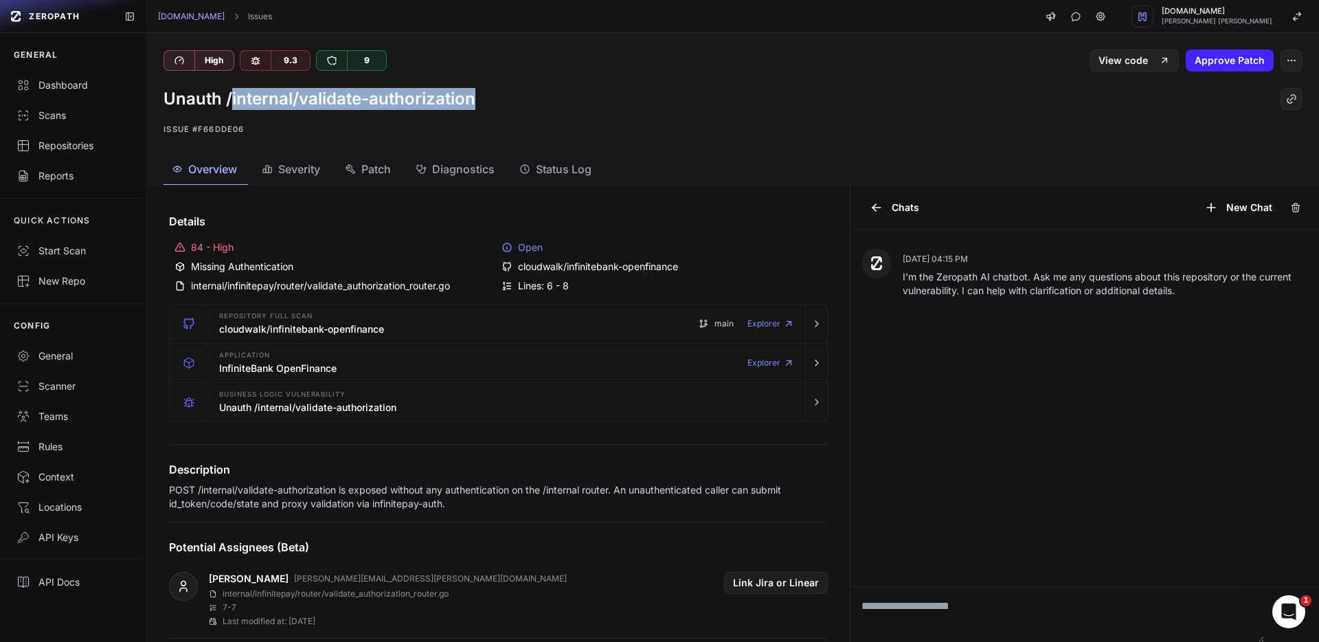
drag, startPoint x: 508, startPoint y: 97, endPoint x: 233, endPoint y: 105, distance: 275.6
click at [233, 106] on div "Unauth /internal/validate-authorization" at bounding box center [733, 99] width 1139 height 22
copy h1 "internal/validate-authorization"
drag, startPoint x: 481, startPoint y: 98, endPoint x: 429, endPoint y: 100, distance: 51.6
click at [479, 98] on div "Unauth /internal/validate-authorization" at bounding box center [733, 99] width 1139 height 22
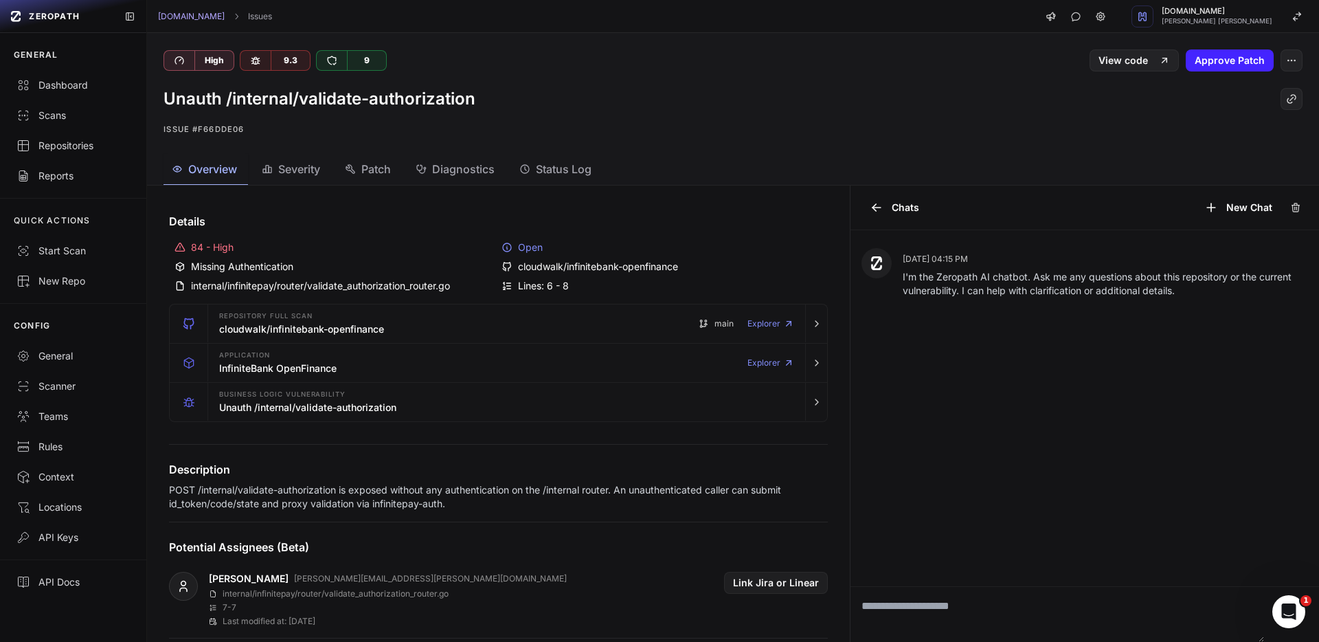
click at [427, 99] on h1 "Unauth /internal/validate-authorization" at bounding box center [320, 99] width 312 height 22
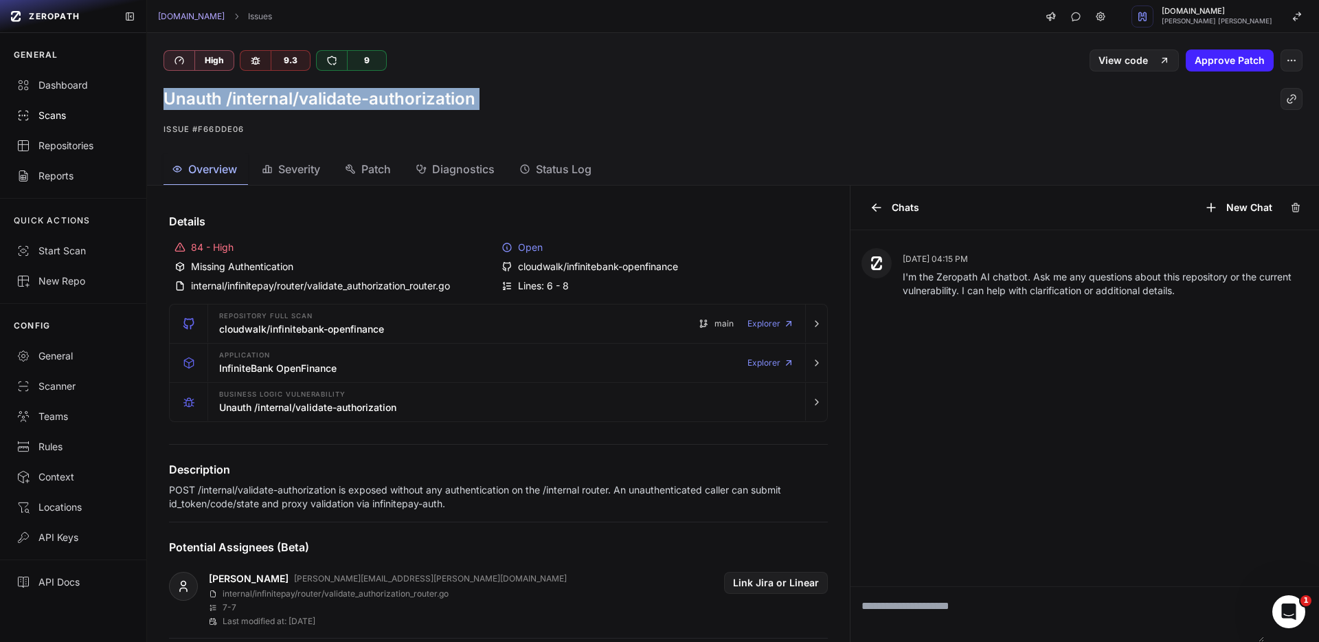
drag, startPoint x: 427, startPoint y: 99, endPoint x: 83, endPoint y: 114, distance: 344.6
click at [427, 99] on h1 "Unauth /internal/validate-authorization" at bounding box center [320, 99] width 312 height 22
copy div "Unauth /internal/validate-authorization"
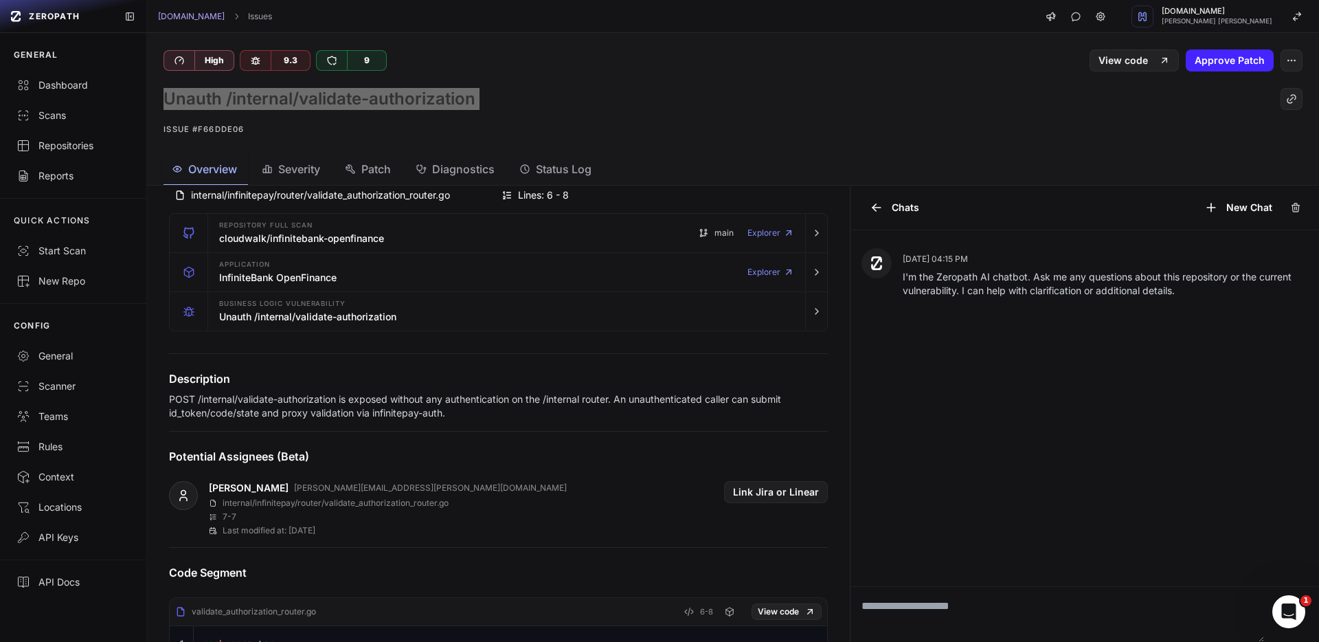
scroll to position [128, 0]
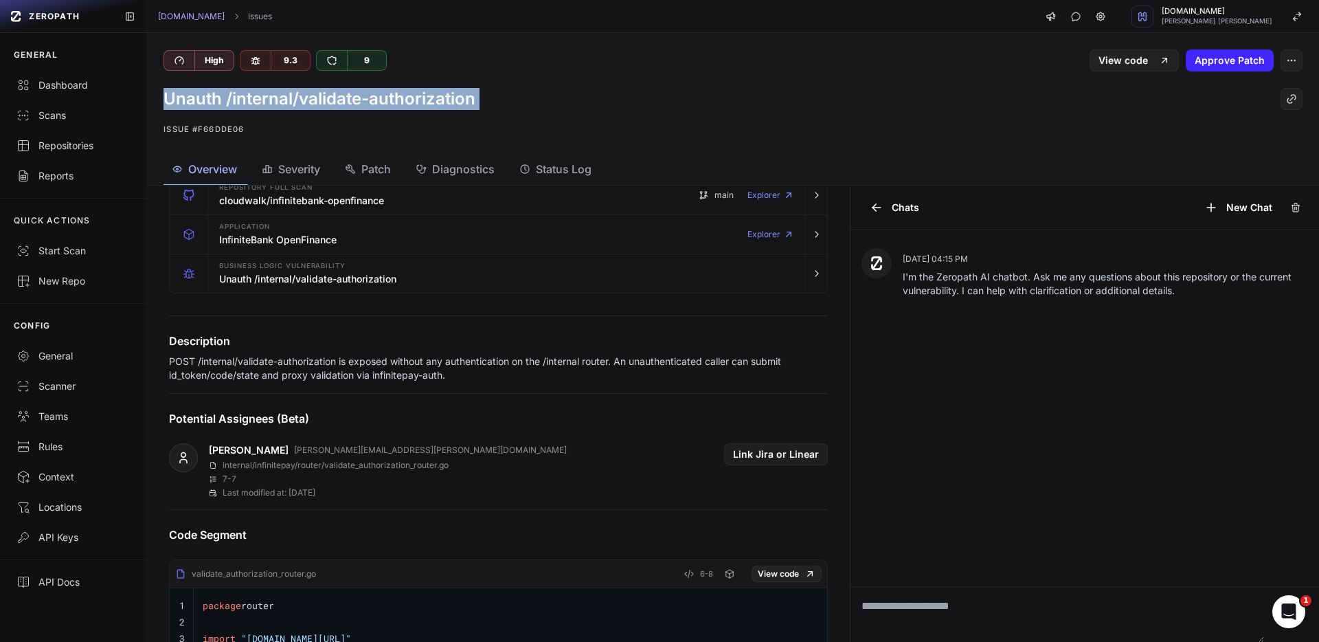
click at [284, 366] on p "POST /internal/validate-authorization is exposed without any authentication on …" at bounding box center [477, 368] width 616 height 27
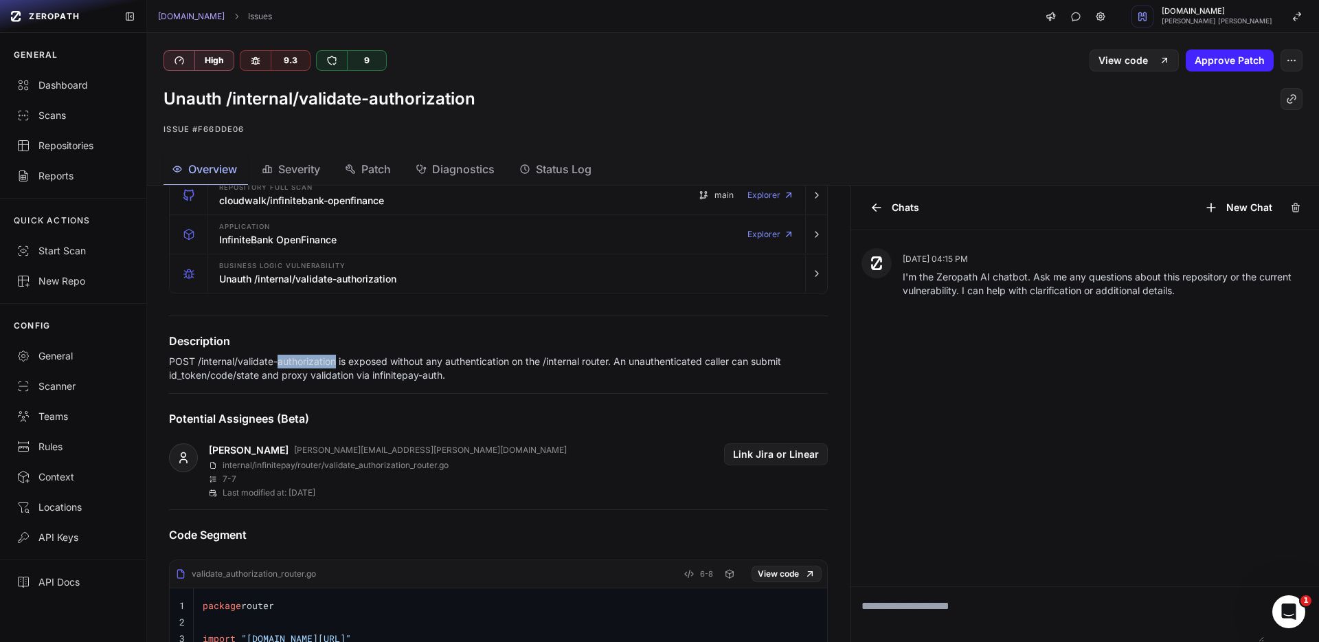
click at [283, 366] on p "POST /internal/validate-authorization is exposed without any authentication on …" at bounding box center [477, 368] width 616 height 27
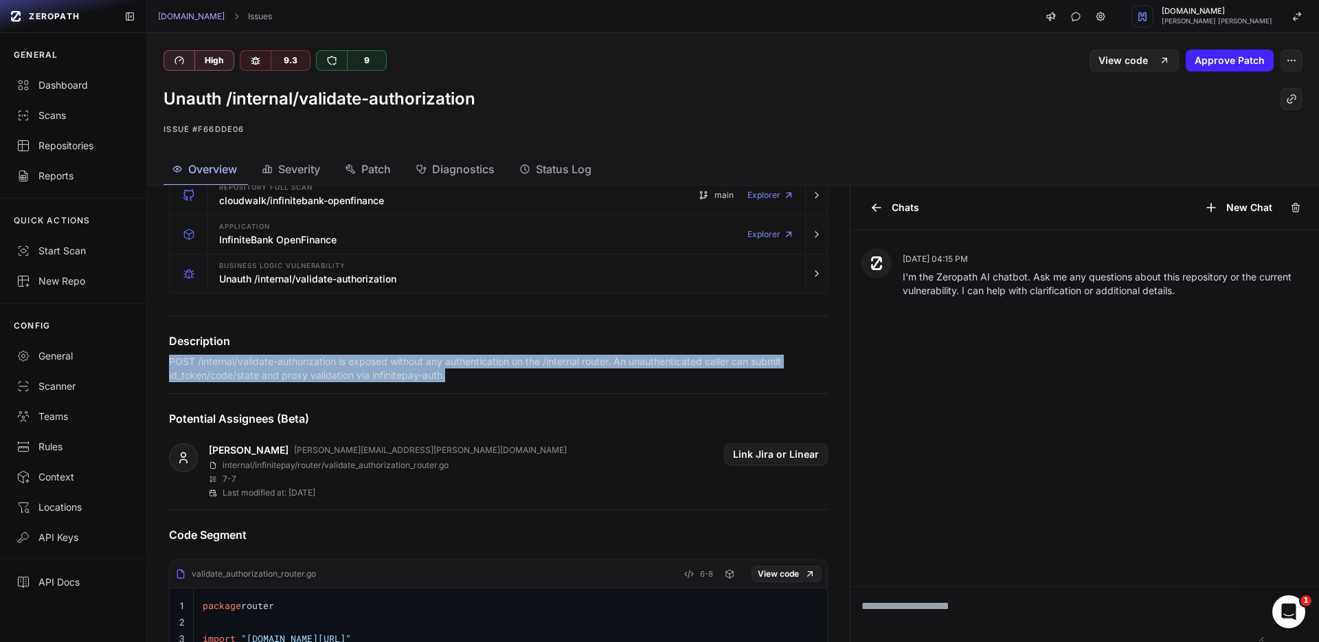
click at [283, 366] on p "POST /internal/validate-authorization is exposed without any authentication on …" at bounding box center [477, 368] width 616 height 27
copy div "POST /internal/validate-authorization is exposed without any authentication on …"
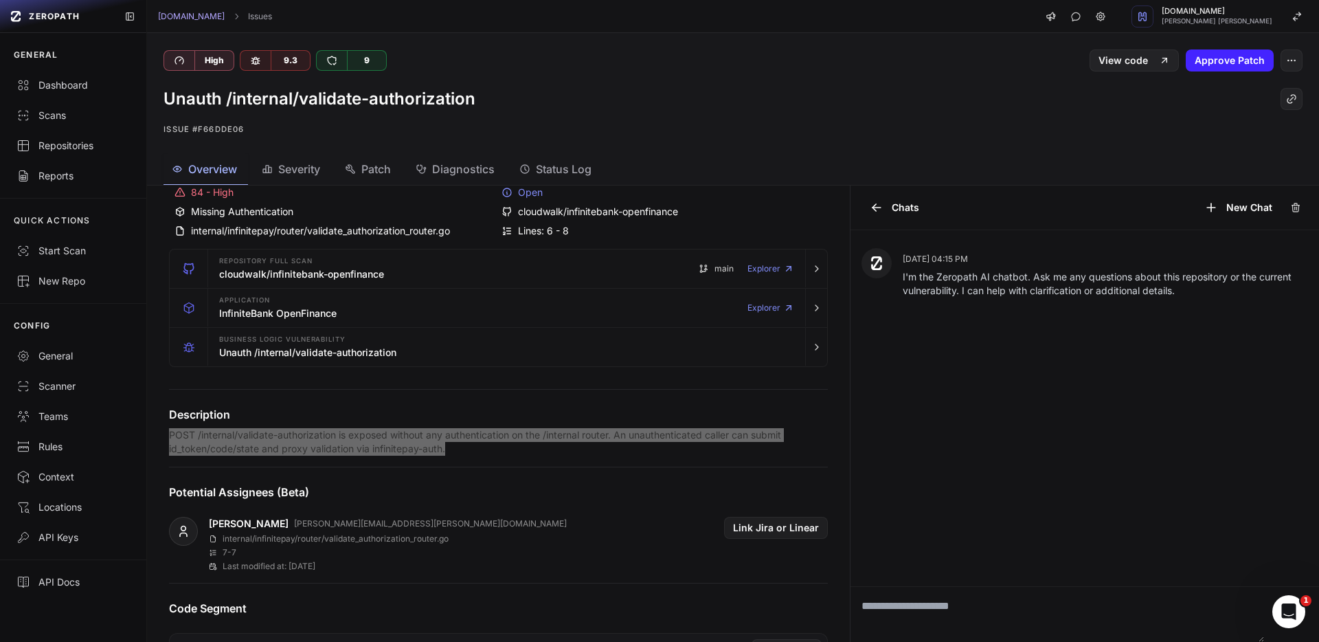
scroll to position [0, 0]
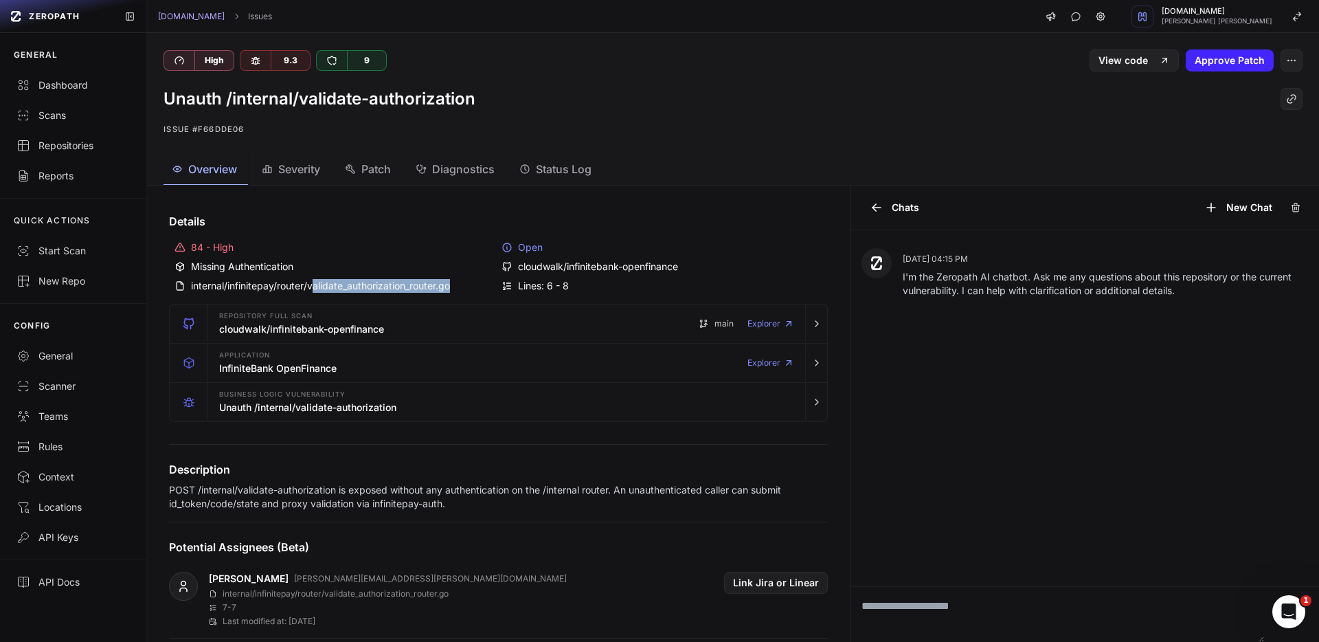
drag, startPoint x: 598, startPoint y: 288, endPoint x: 386, endPoint y: 290, distance: 212.3
click at [334, 287] on div "84 - High Open Missing Authentication cloudwalk/infinitebank-openfinance intern…" at bounding box center [498, 266] width 659 height 63
drag, startPoint x: 592, startPoint y: 282, endPoint x: 609, endPoint y: 282, distance: 17.2
click at [595, 282] on div "Lines: 6 - 8" at bounding box center [662, 286] width 321 height 14
drag, startPoint x: 544, startPoint y: 283, endPoint x: 504, endPoint y: 289, distance: 40.9
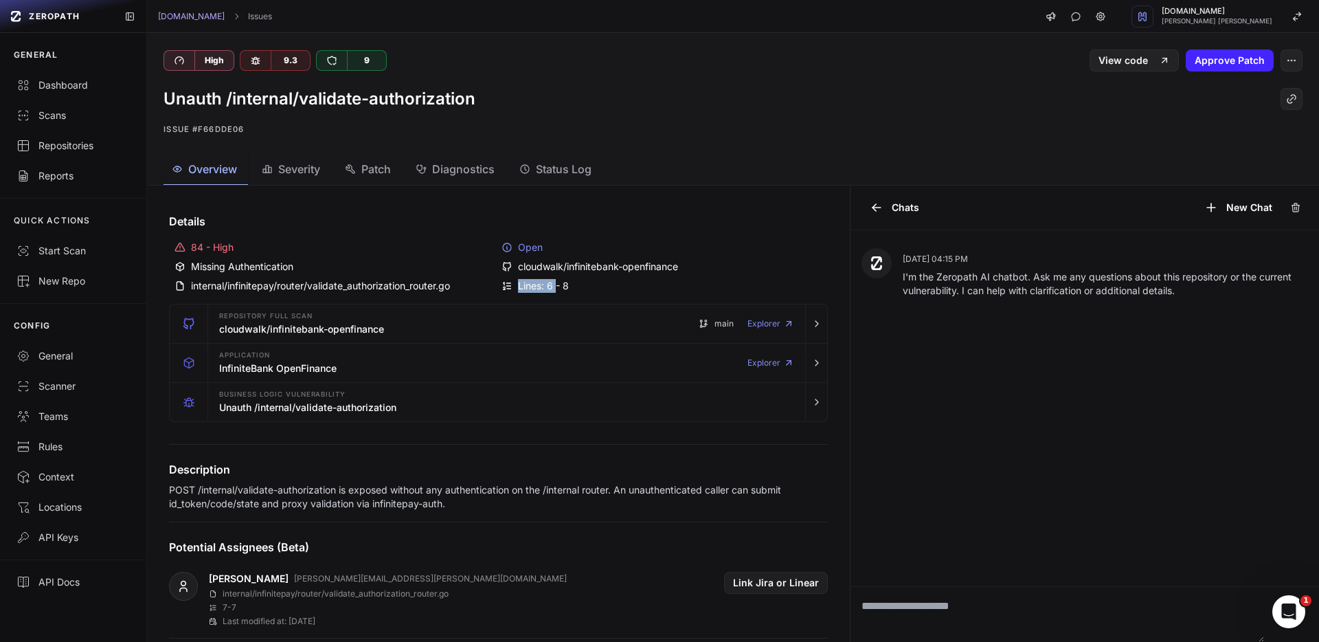
click at [557, 286] on div "Lines: 6 - 8" at bounding box center [662, 286] width 321 height 14
drag, startPoint x: 212, startPoint y: 287, endPoint x: 581, endPoint y: 293, distance: 369.0
click at [584, 292] on div "84 - High Open Missing Authentication cloudwalk/infinitebank-openfinance intern…" at bounding box center [498, 266] width 659 height 63
copy div "internal/infinitepay/router/validate_authorization_router.go Lines: 6 - 8"
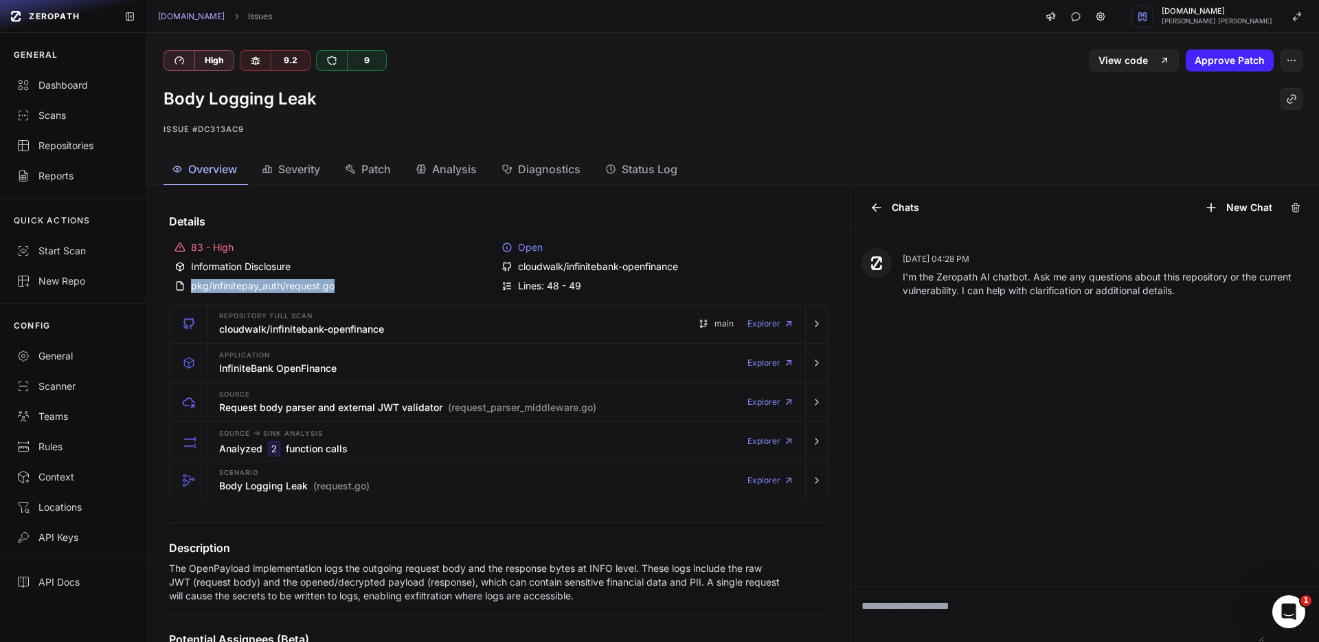
drag, startPoint x: 599, startPoint y: 290, endPoint x: 192, endPoint y: 289, distance: 407.4
click at [190, 287] on div "83 - High Open Information Disclosure cloudwalk/infinitebank-openfinance pkg/in…" at bounding box center [498, 266] width 659 height 63
copy div "pkg/infinitepay_auth/request.go"
drag, startPoint x: 609, startPoint y: 293, endPoint x: 170, endPoint y: 287, distance: 439.8
click at [178, 287] on div "83 - High Open Information Disclosure cloudwalk/infinitebank-openfinance pkg/in…" at bounding box center [498, 266] width 659 height 63
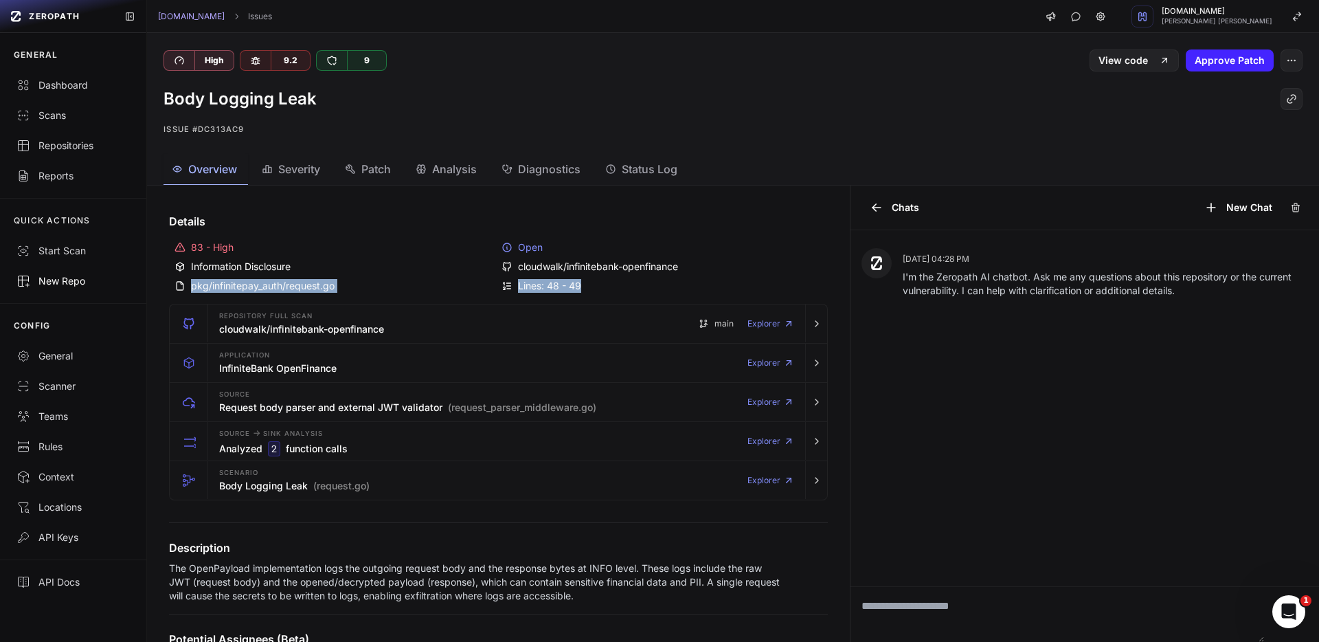
copy div "pkg/infinitepay_auth/request.go Lines: 48 - 49"
